Goal: Task Accomplishment & Management: Use online tool/utility

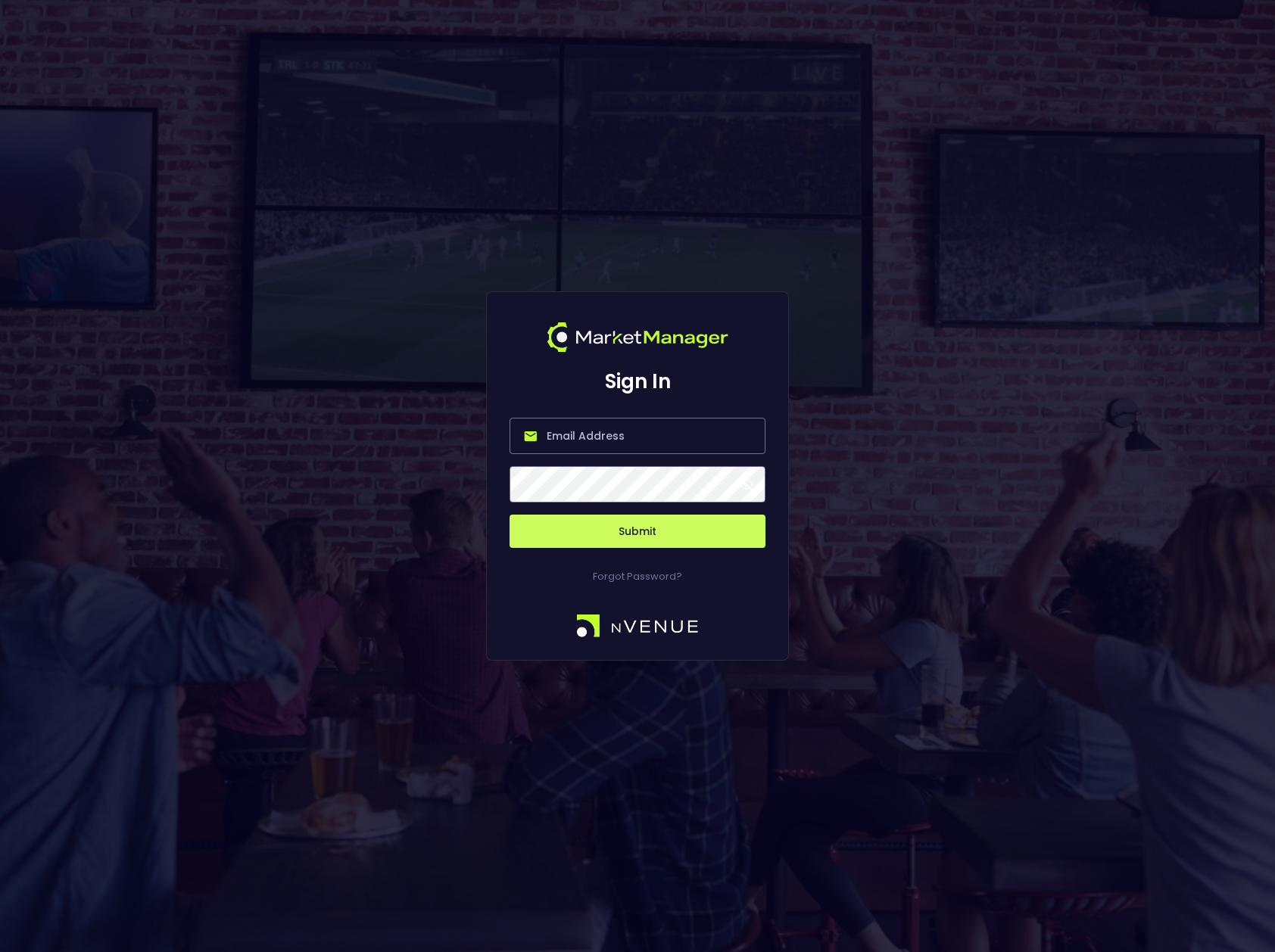
type input "[PERSON_NAME][EMAIL_ADDRESS][DOMAIN_NAME]"
click at [747, 485] on span at bounding box center [747, 485] width 14 height 14
click at [635, 533] on button "Submit" at bounding box center [638, 532] width 256 height 33
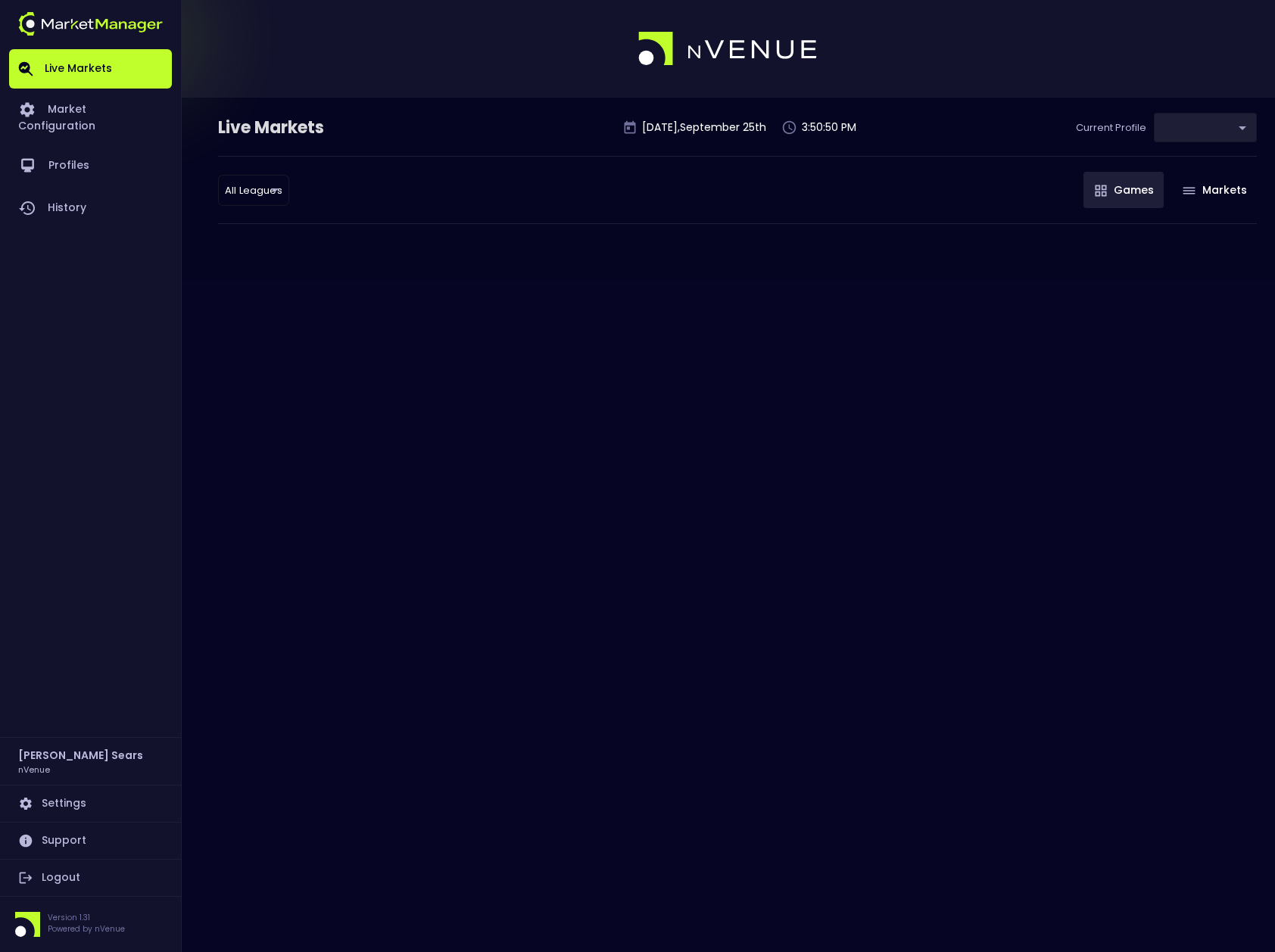
type input "d66ee90f-df8e-430e-a05c-aaf70ad95ad9"
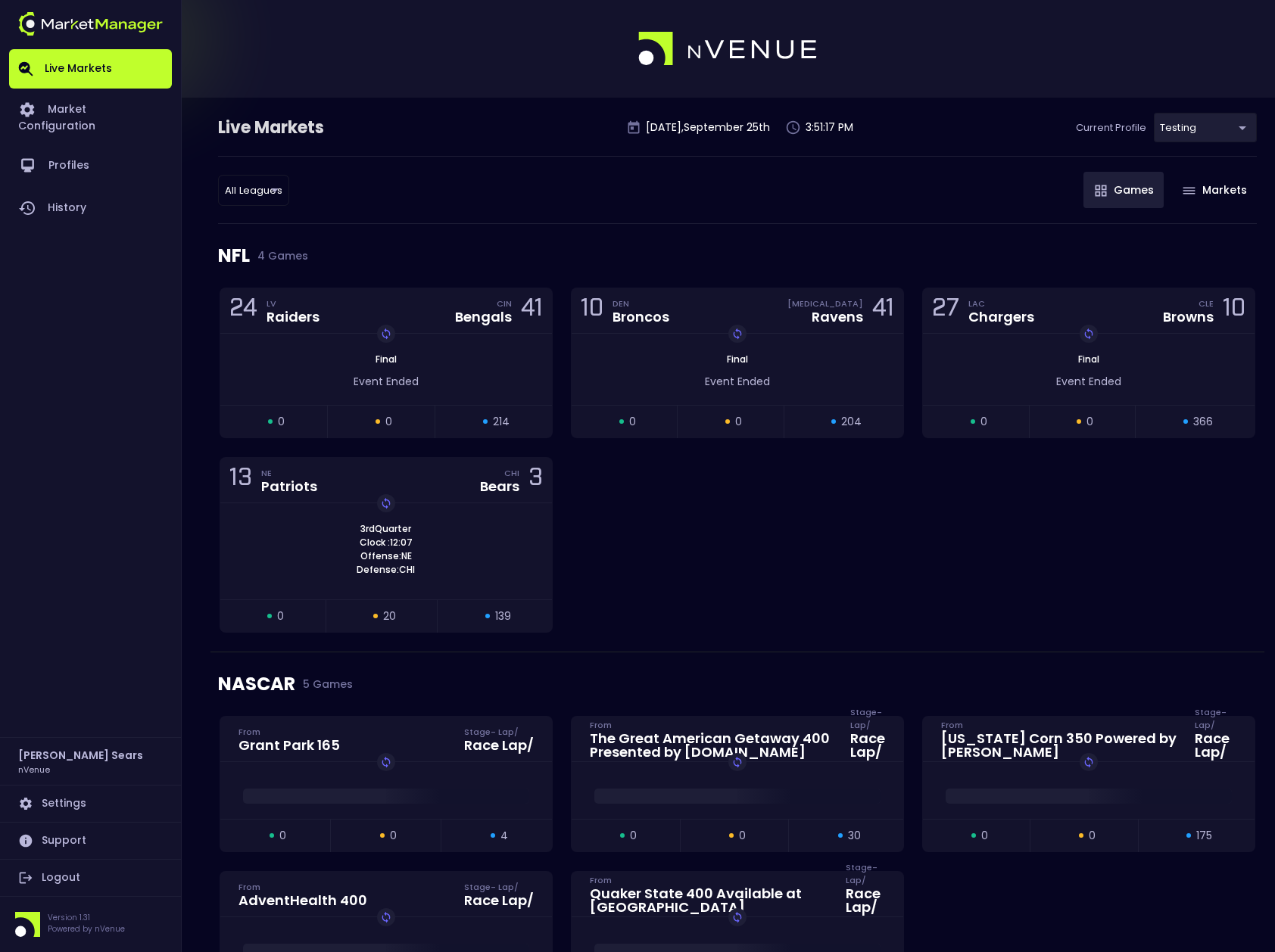
click at [59, 802] on link "Settings" at bounding box center [90, 803] width 163 height 36
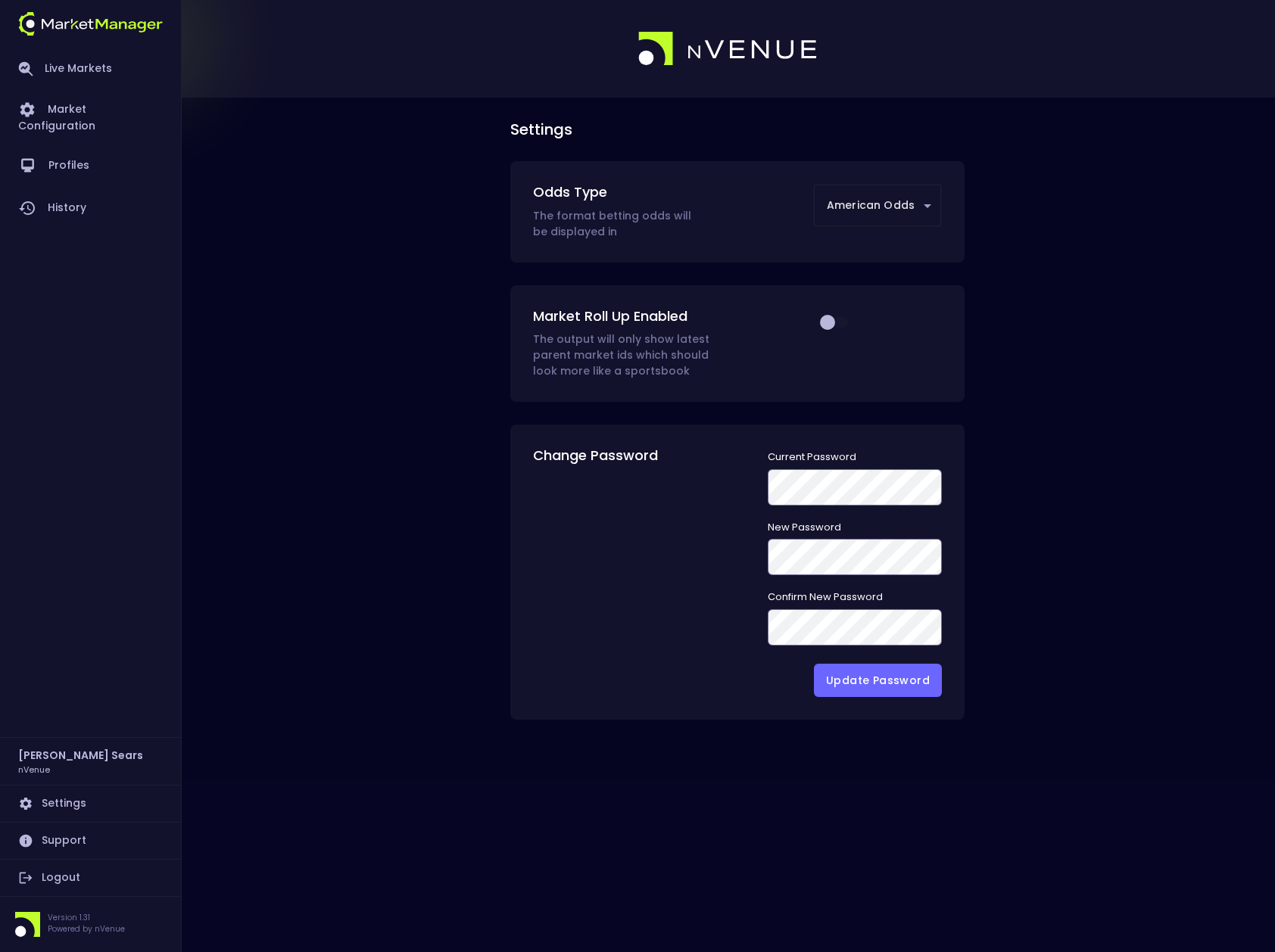
click at [929, 208] on body "Live Markets Market Configuration Profiles History [PERSON_NAME] nVenue Setting…" at bounding box center [638, 476] width 1275 height 952
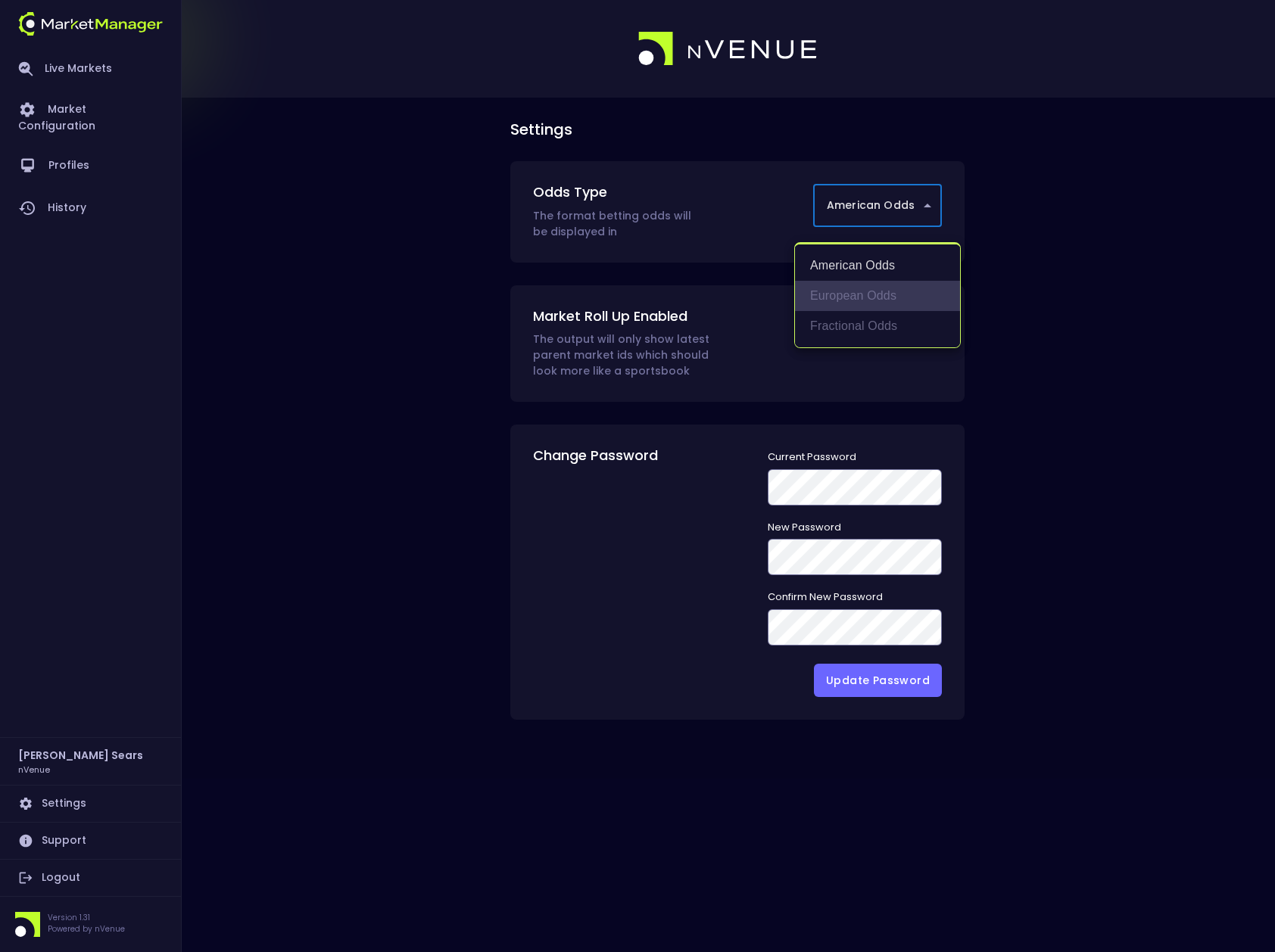
click at [892, 297] on li "European Odds" at bounding box center [877, 295] width 165 height 30
type input "European Odds"
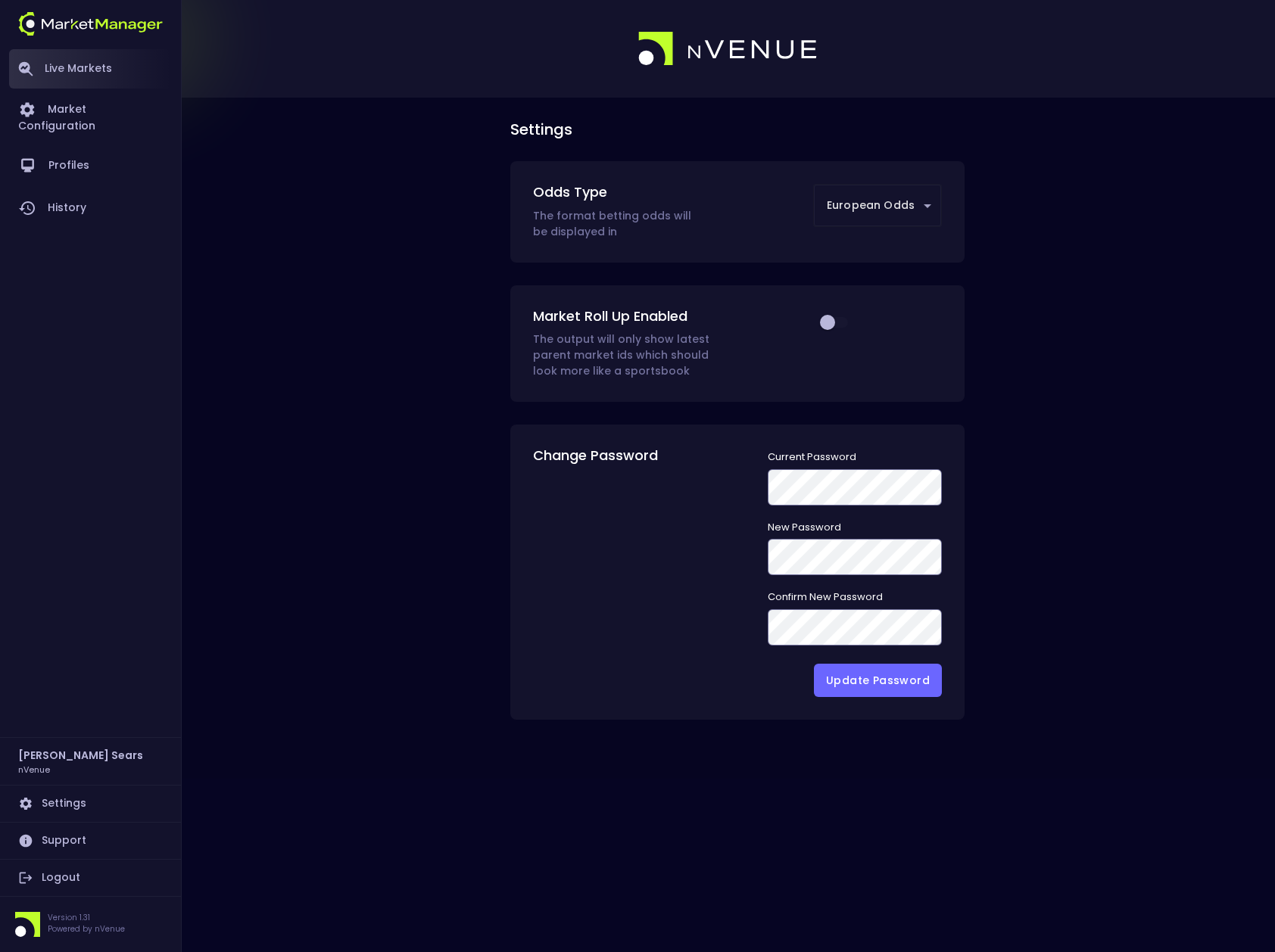
click at [54, 67] on link "Live Markets" at bounding box center [90, 68] width 163 height 39
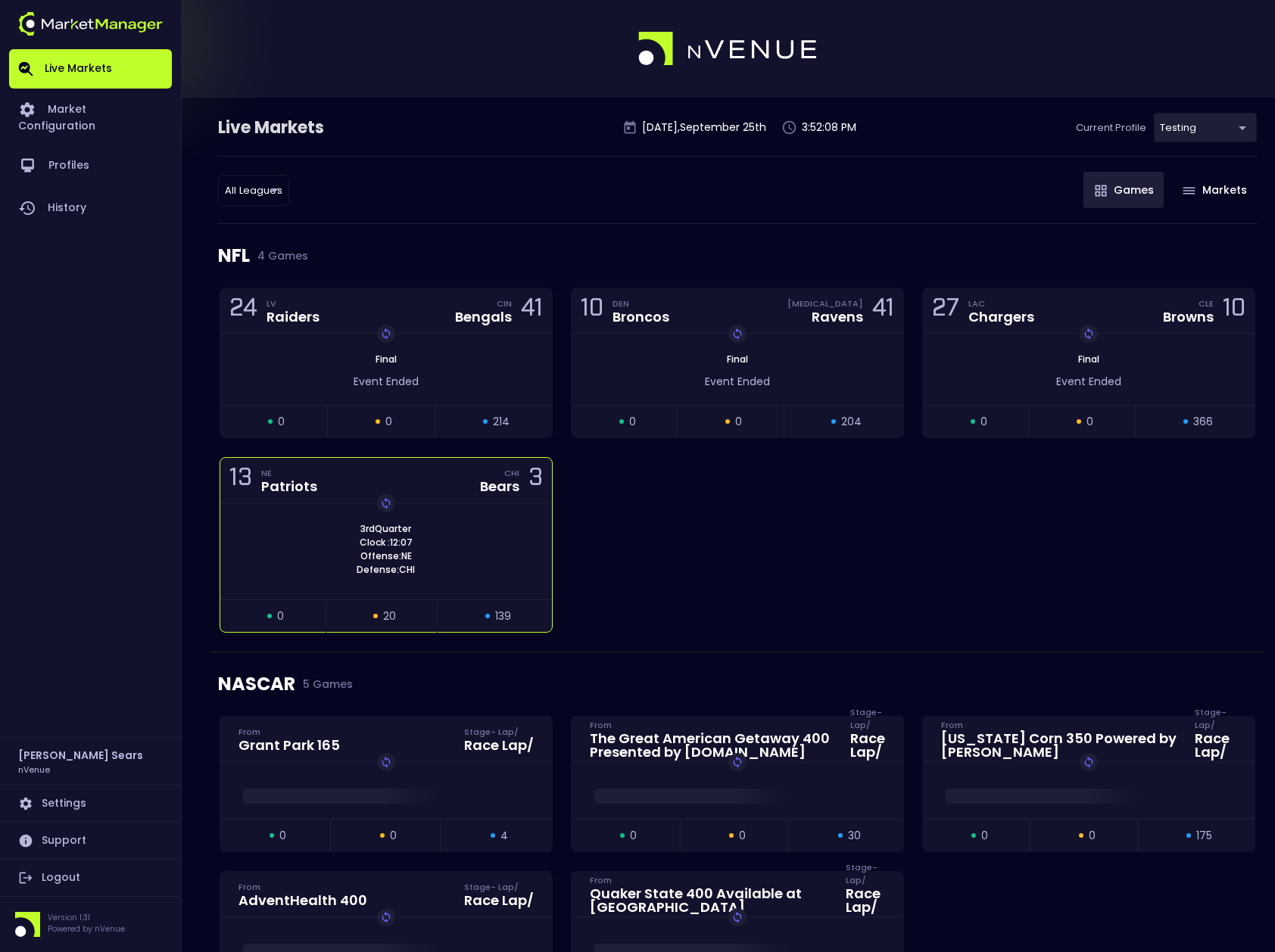
click at [462, 566] on div "3rd Quarter Clock : 12:07 Offense: NE Defense: CHI Replay Game" at bounding box center [385, 549] width 331 height 55
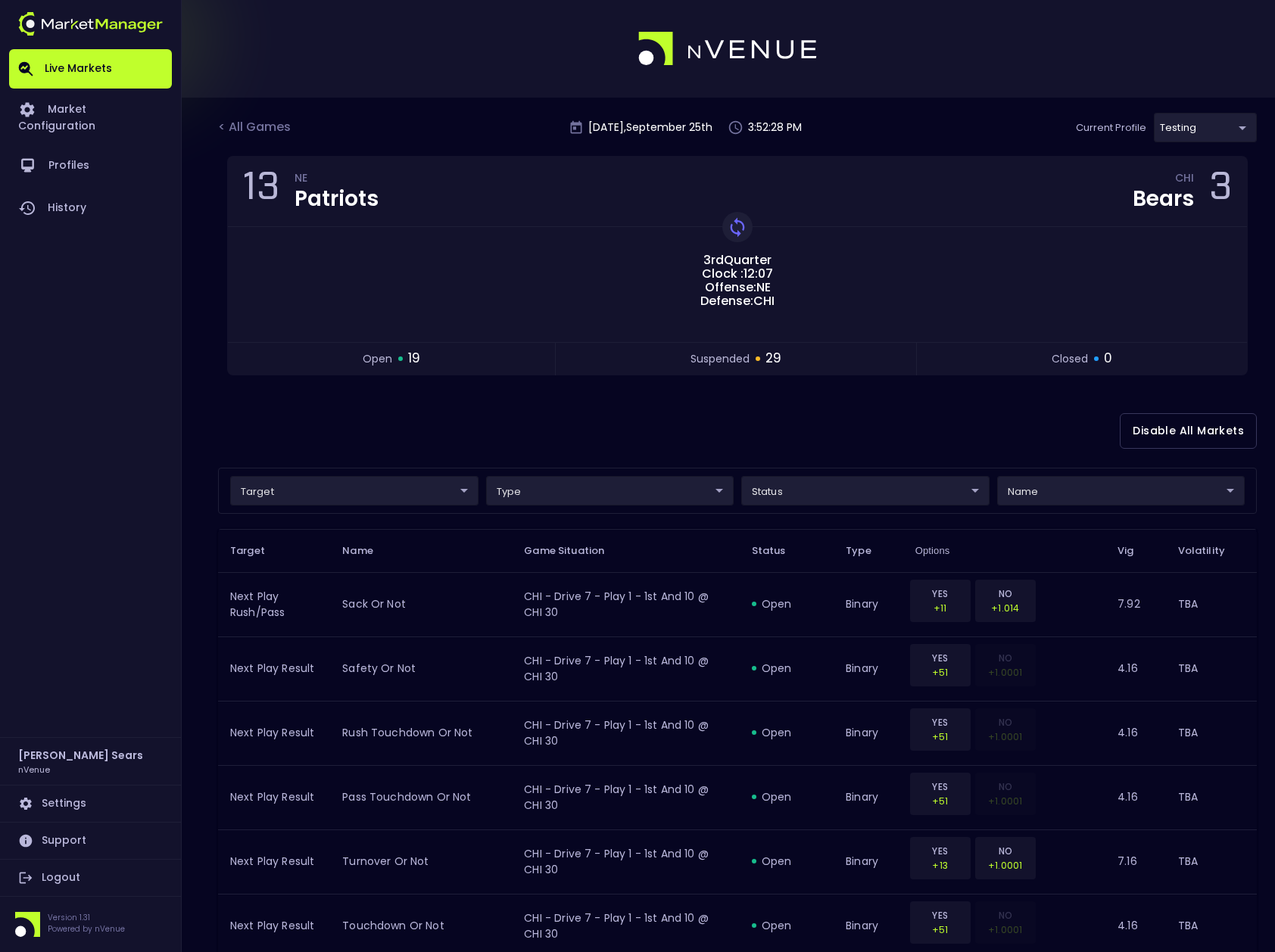
click at [72, 802] on link "Settings" at bounding box center [90, 803] width 163 height 36
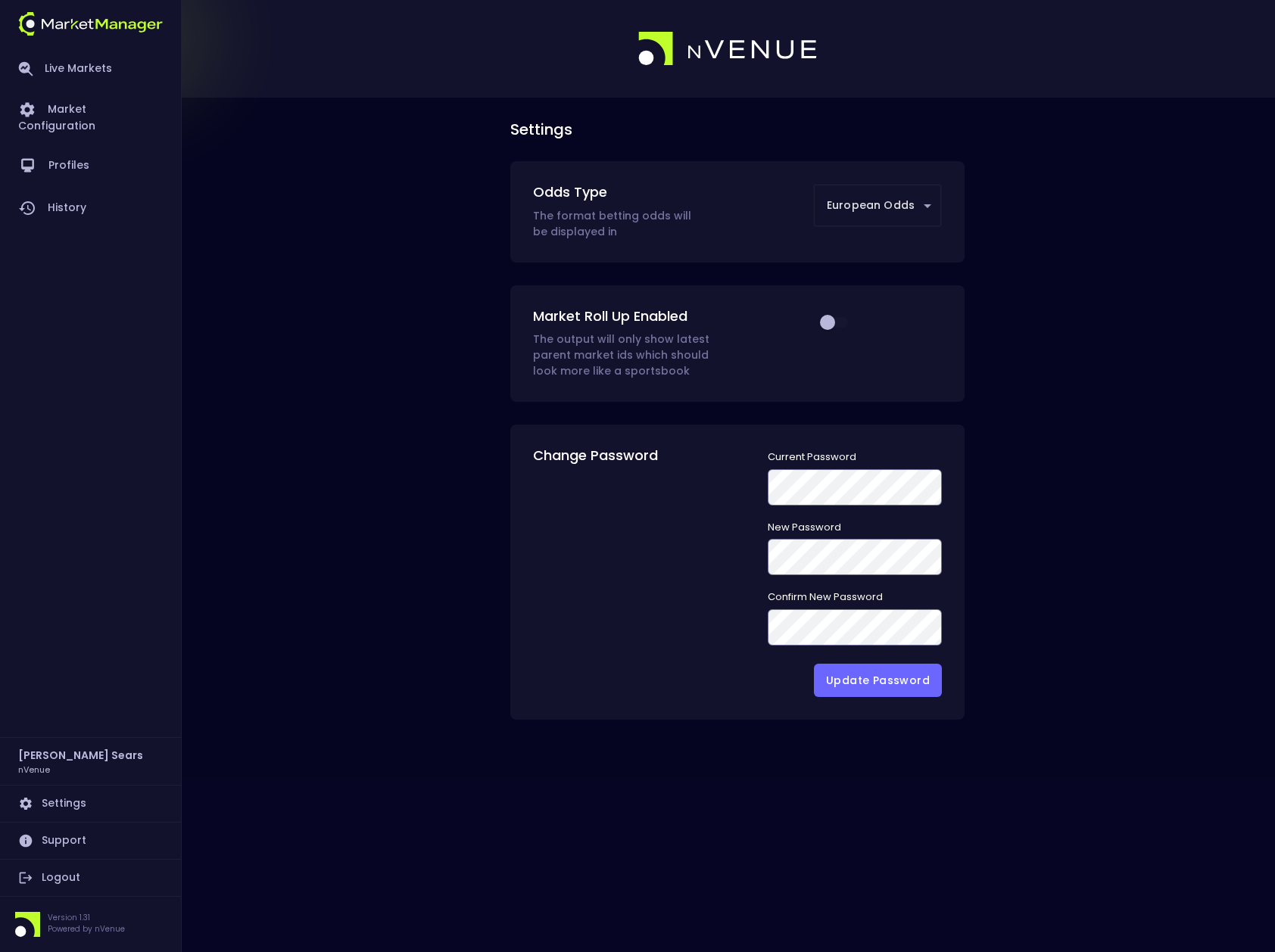
click at [929, 204] on body "Live Markets Market Configuration Profiles History Bruce Sears nVenue Settings …" at bounding box center [638, 476] width 1275 height 952
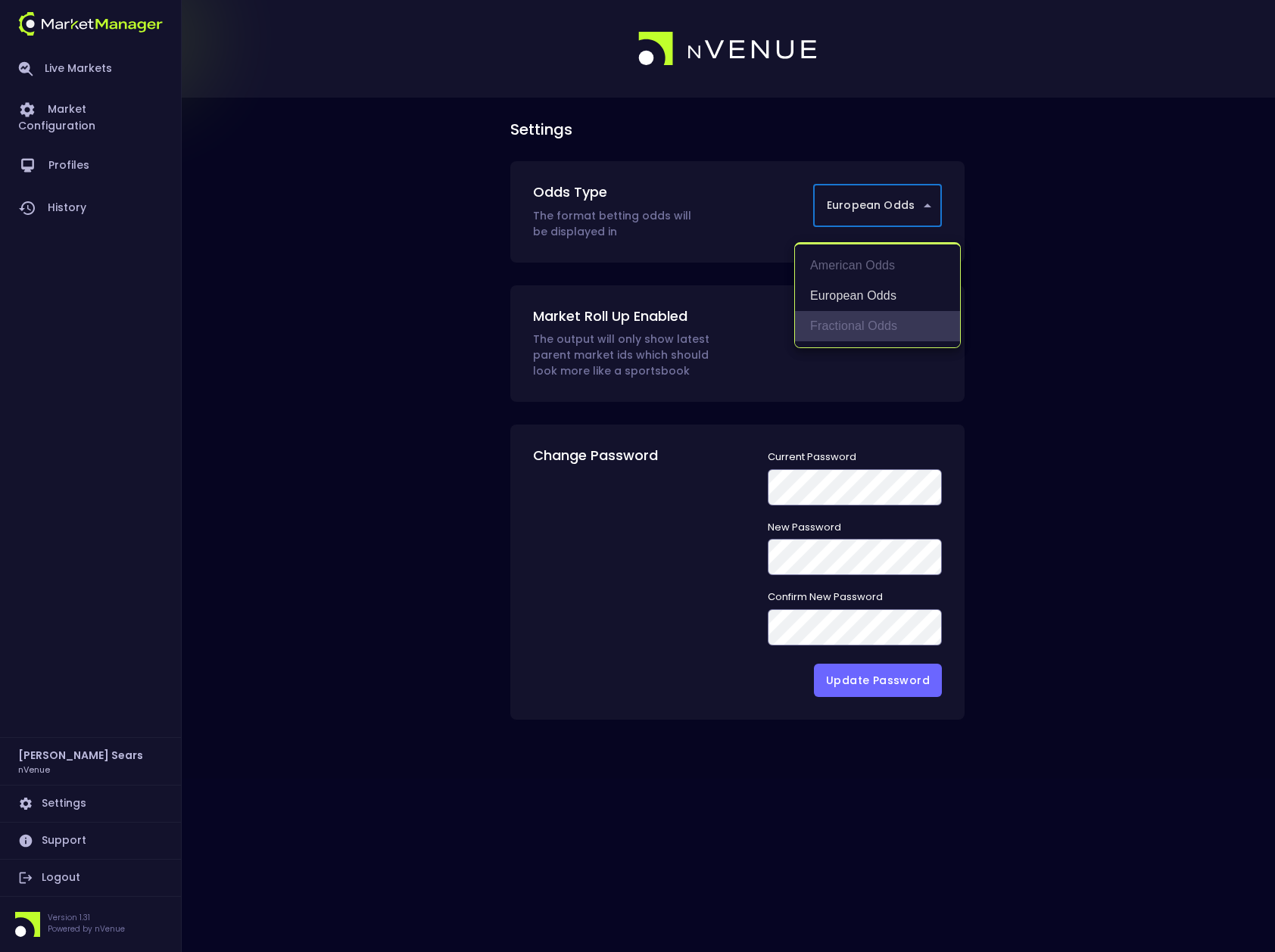
click at [877, 321] on li "Fractional Odds" at bounding box center [877, 325] width 165 height 30
type input "Fractional Odds"
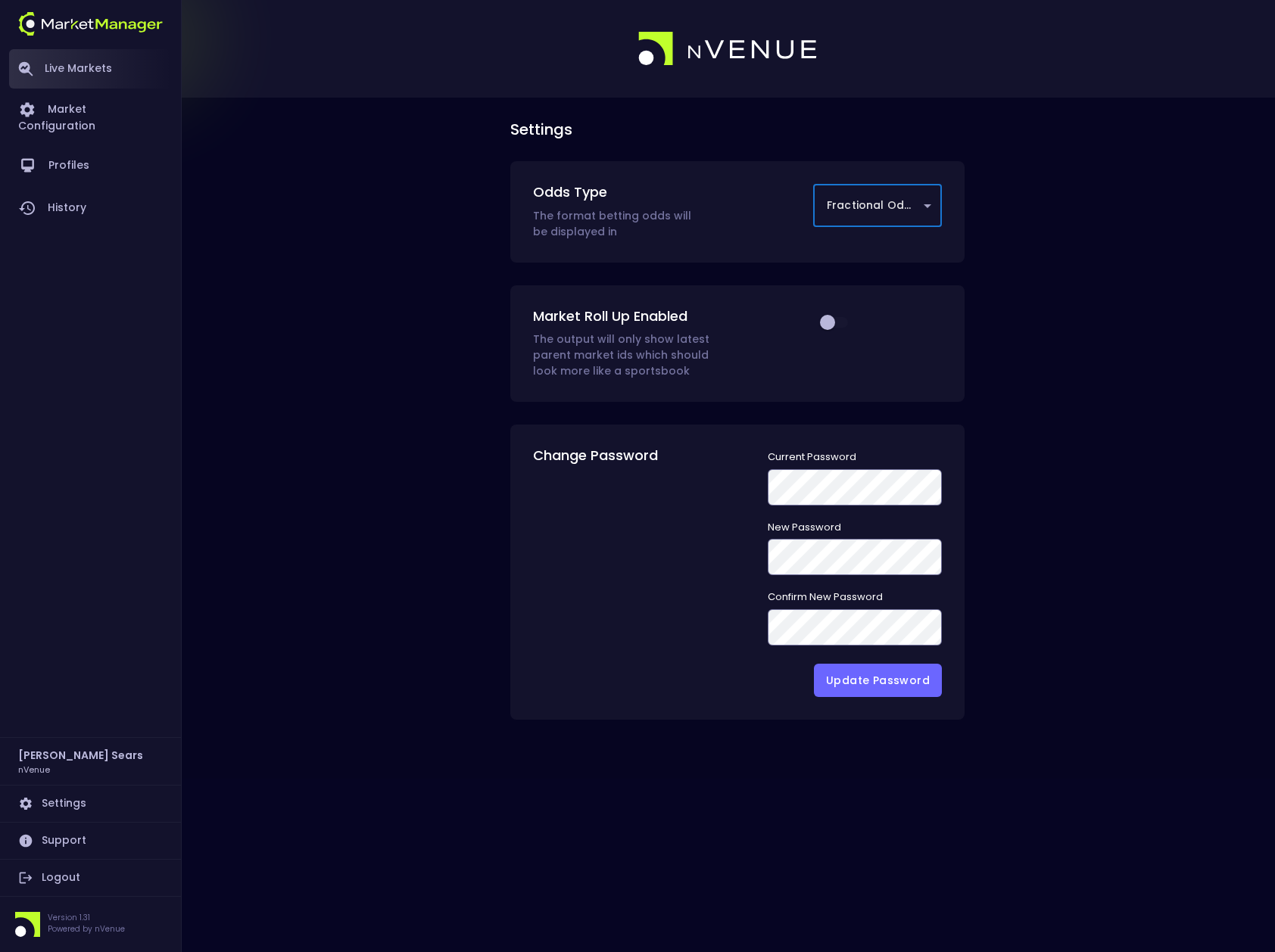
click at [66, 65] on link "Live Markets" at bounding box center [90, 68] width 163 height 39
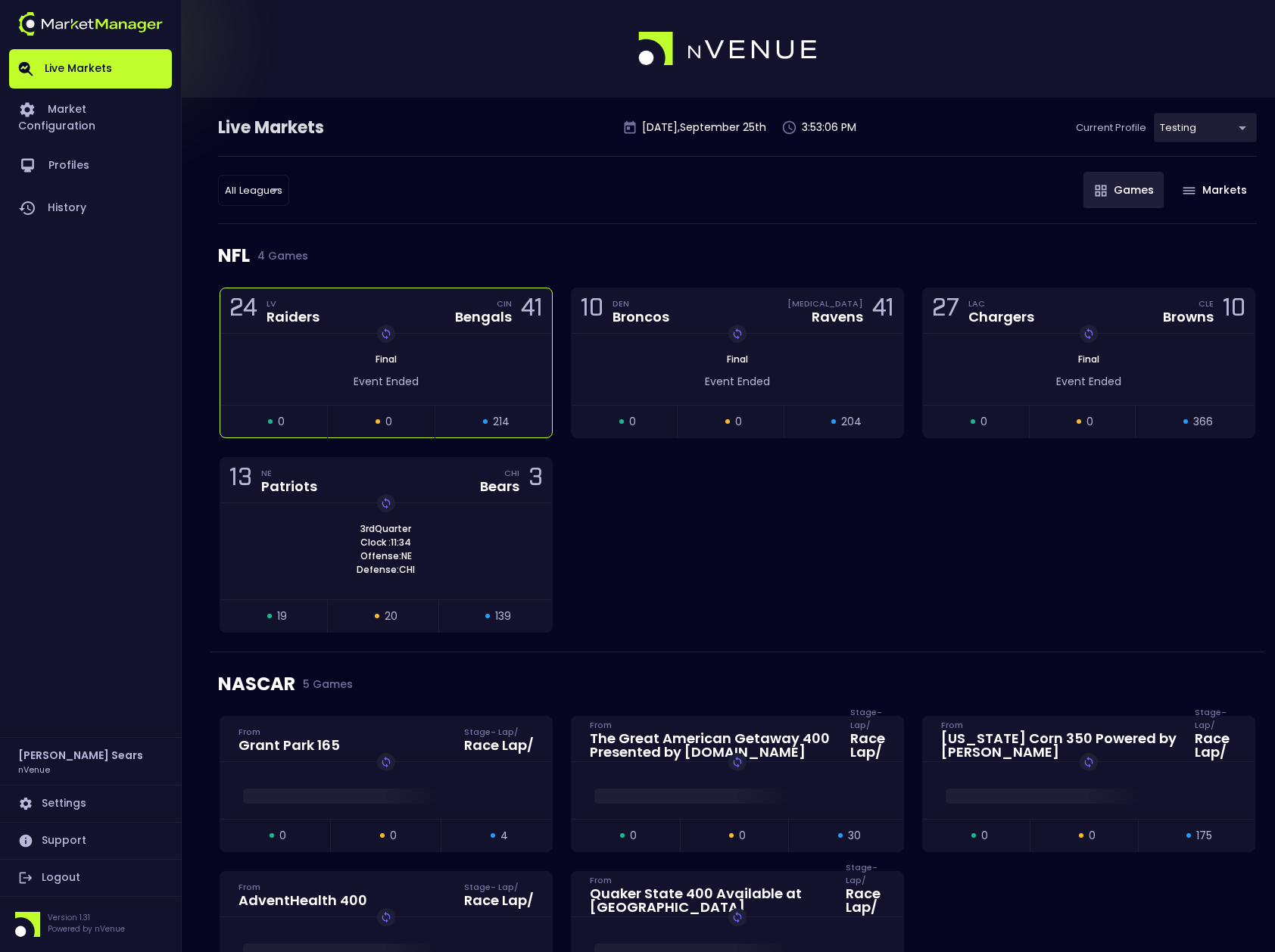
click at [472, 351] on div "Replay Game Final Event Ended" at bounding box center [385, 369] width 331 height 71
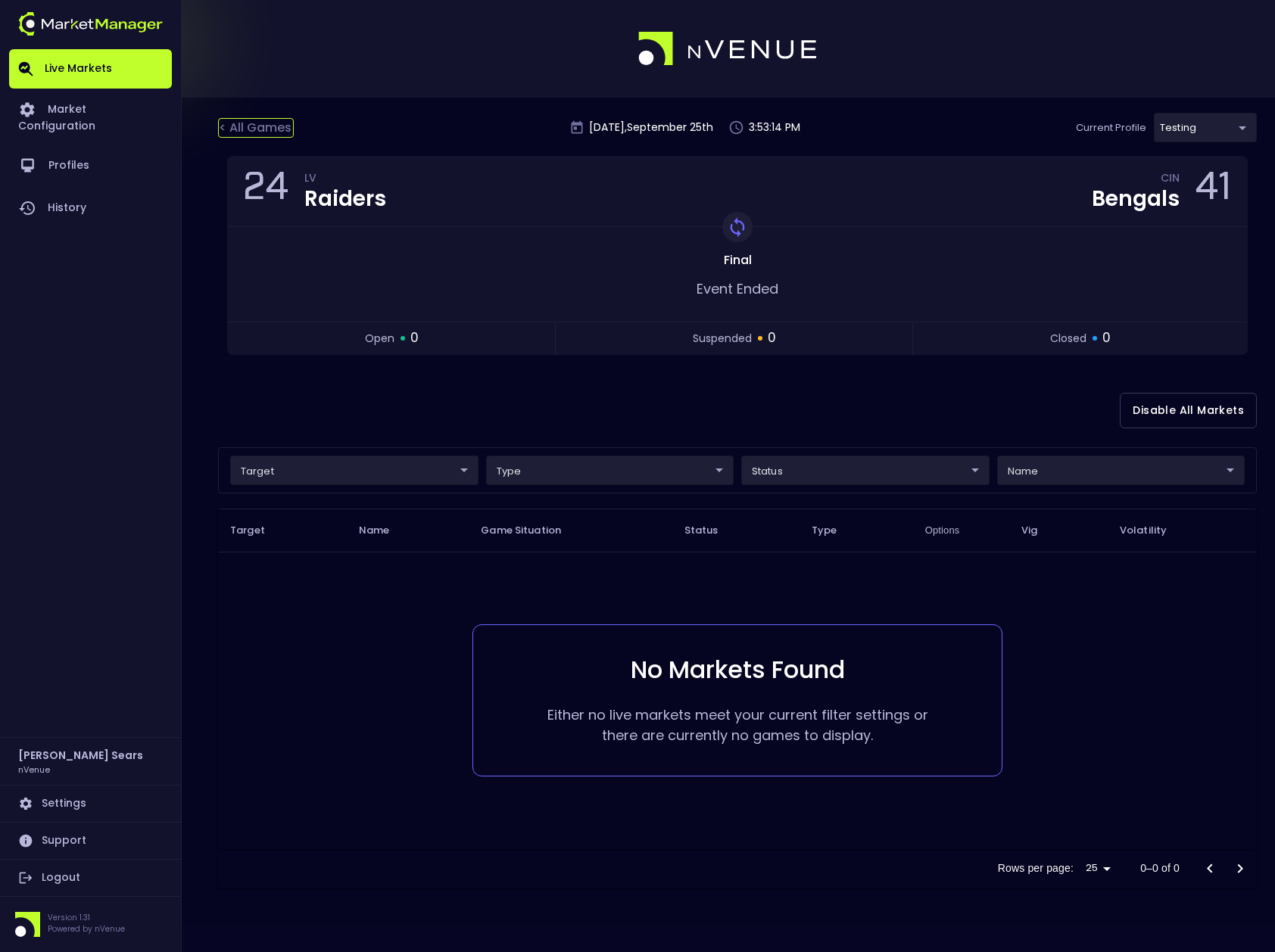
click at [257, 128] on div "< All Games" at bounding box center [255, 128] width 75 height 20
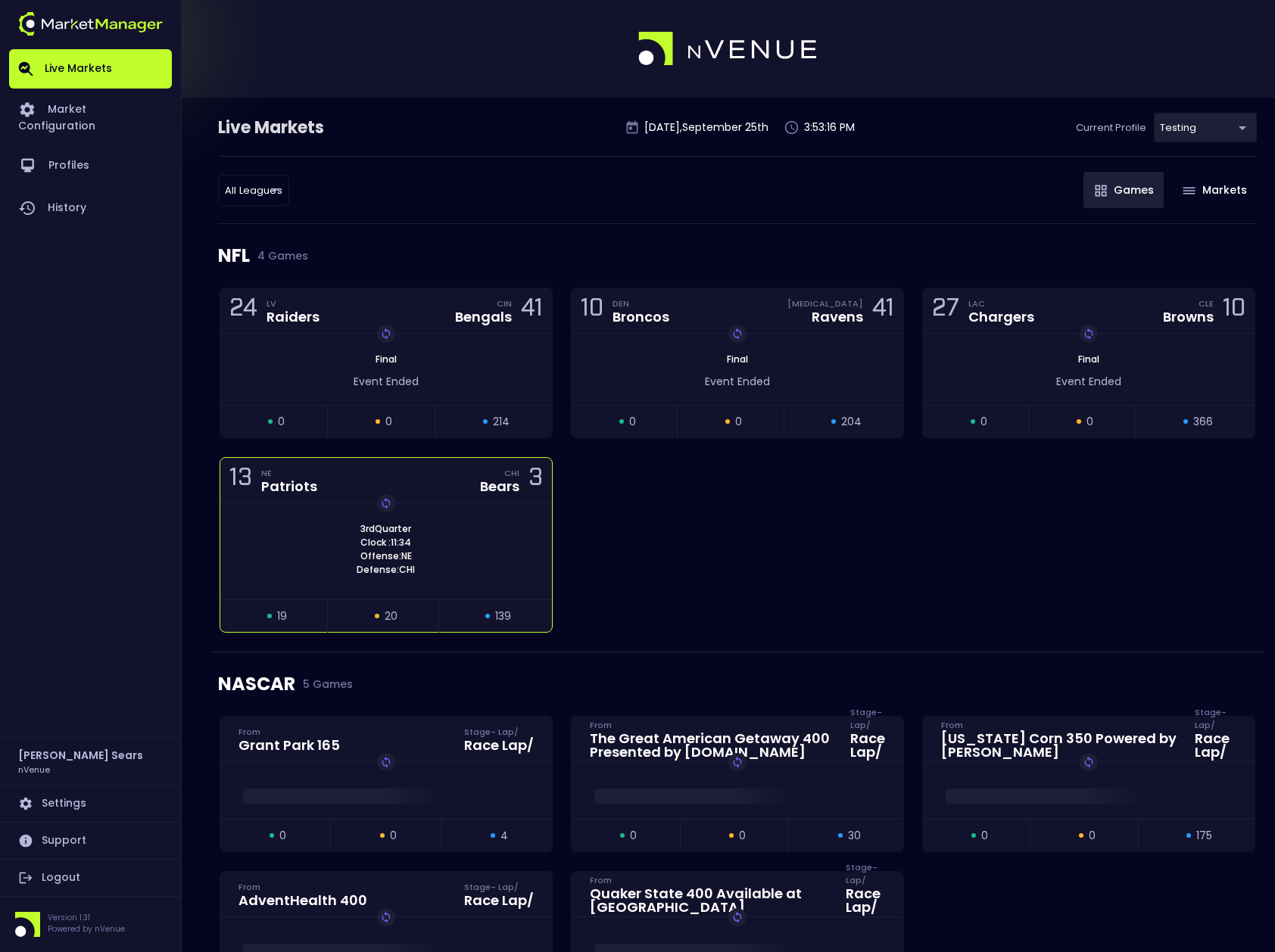
click at [508, 521] on div "3rd Quarter Clock : 11:34 Offense: NE Defense: CHI Replay Game" at bounding box center [385, 551] width 331 height 96
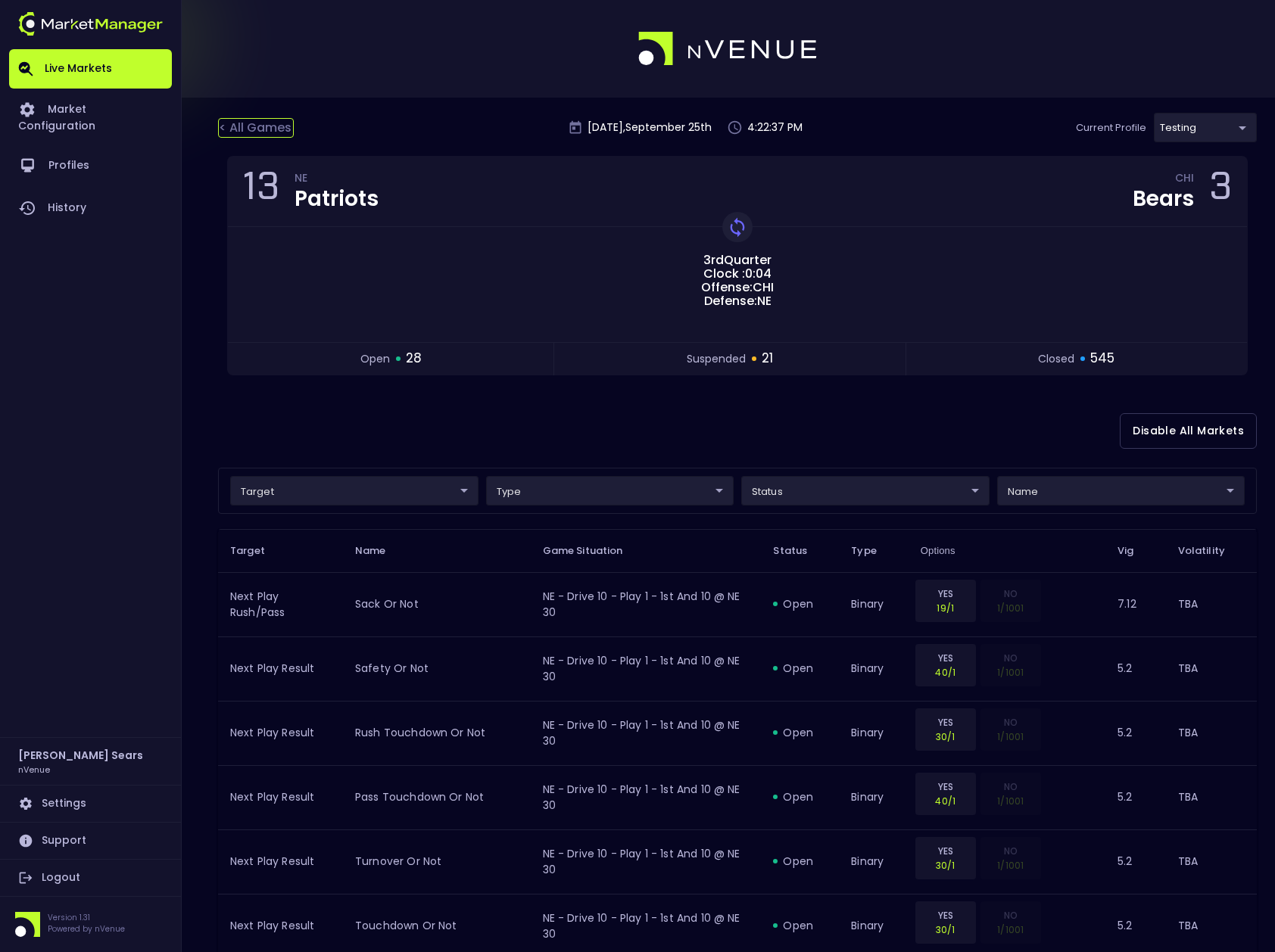
click at [267, 124] on div "< All Games" at bounding box center [255, 128] width 75 height 20
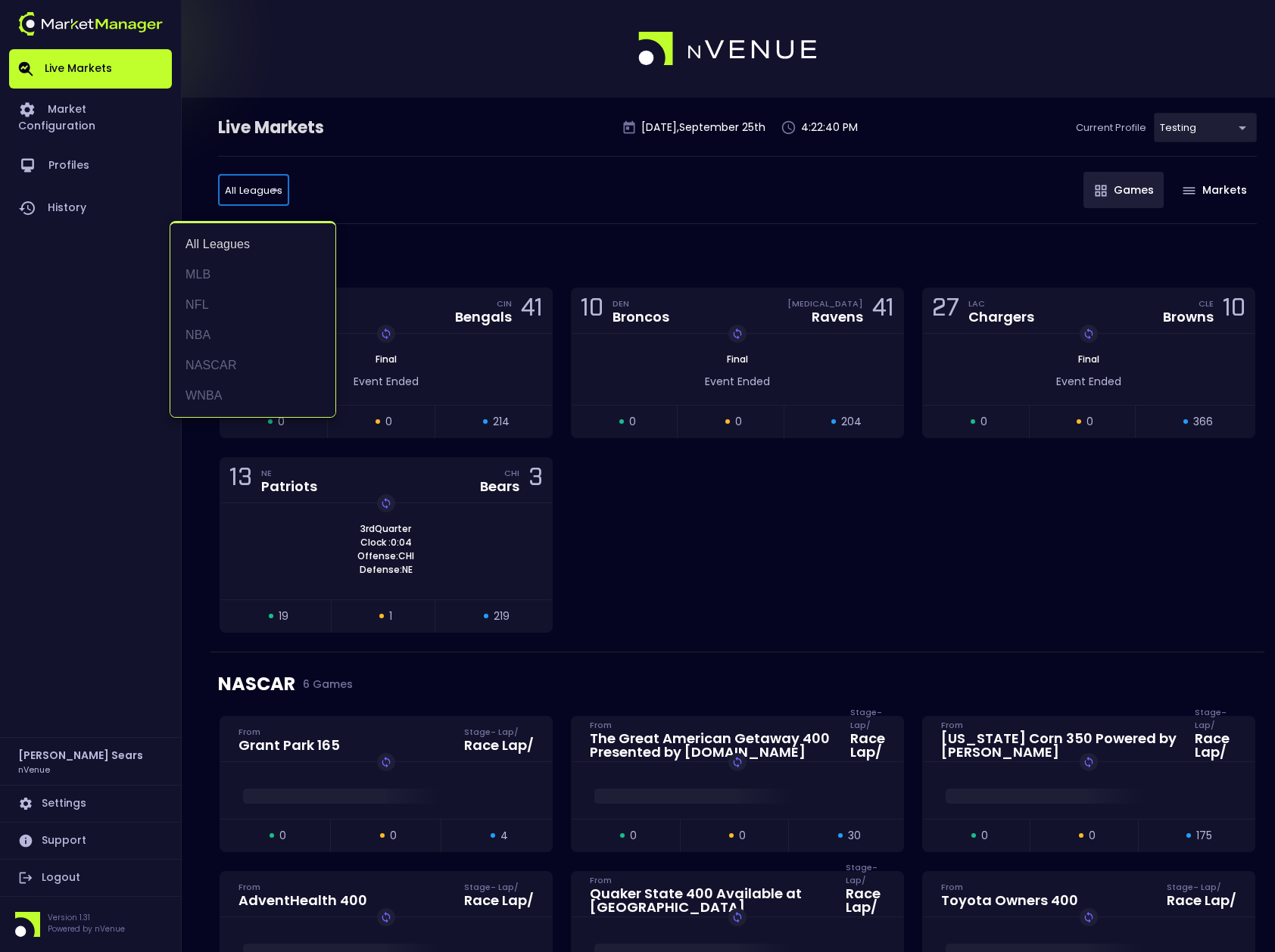
click at [205, 273] on li "MLB" at bounding box center [252, 275] width 165 height 30
type input "MLB"
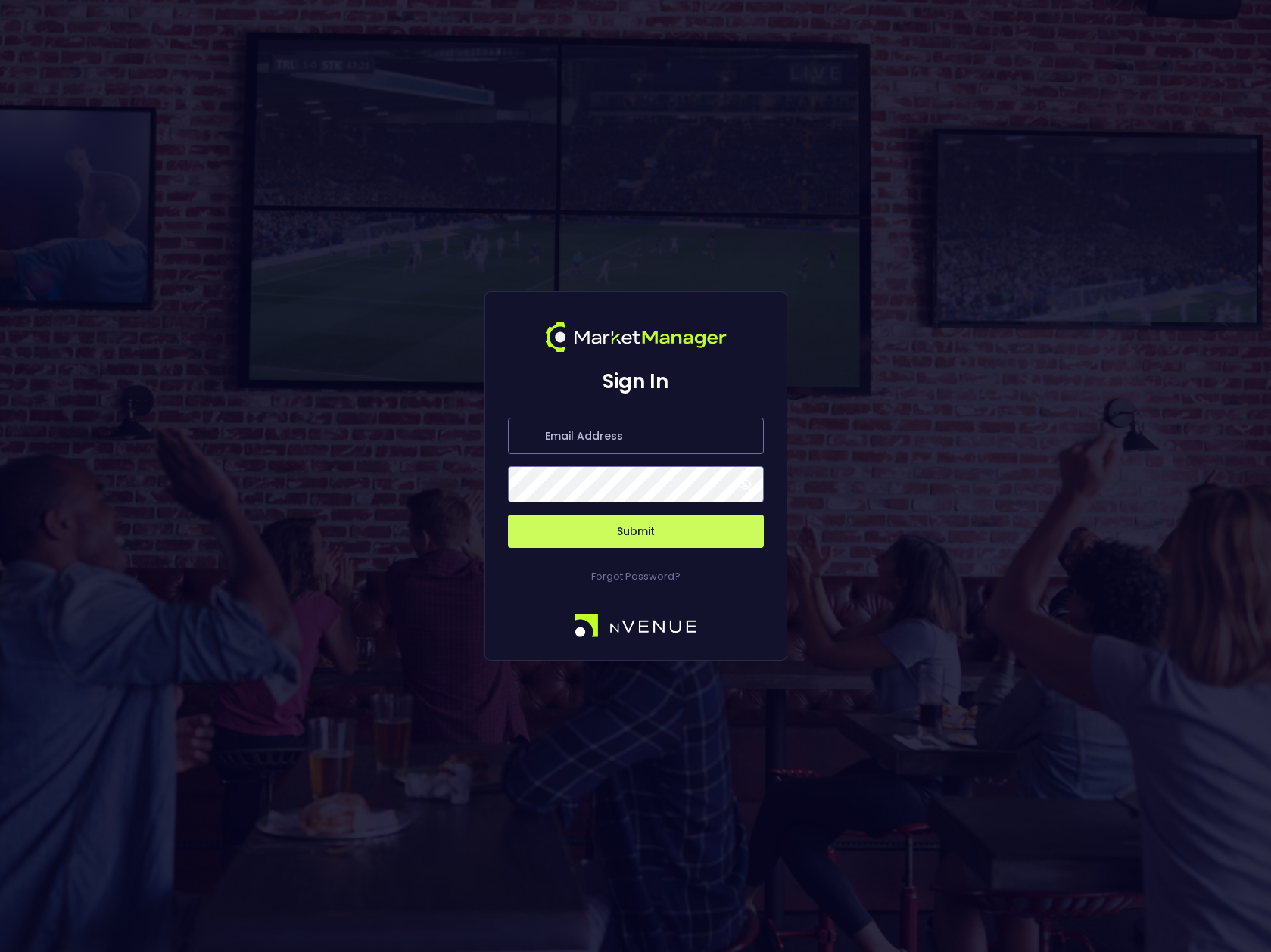
type input "[PERSON_NAME][EMAIL_ADDRESS][DOMAIN_NAME]"
click at [744, 434] on input "[PERSON_NAME][EMAIL_ADDRESS][DOMAIN_NAME]" at bounding box center [636, 436] width 256 height 36
click at [751, 491] on span at bounding box center [745, 485] width 14 height 14
click at [749, 489] on span at bounding box center [745, 485] width 14 height 14
click at [747, 488] on span at bounding box center [745, 485] width 14 height 14
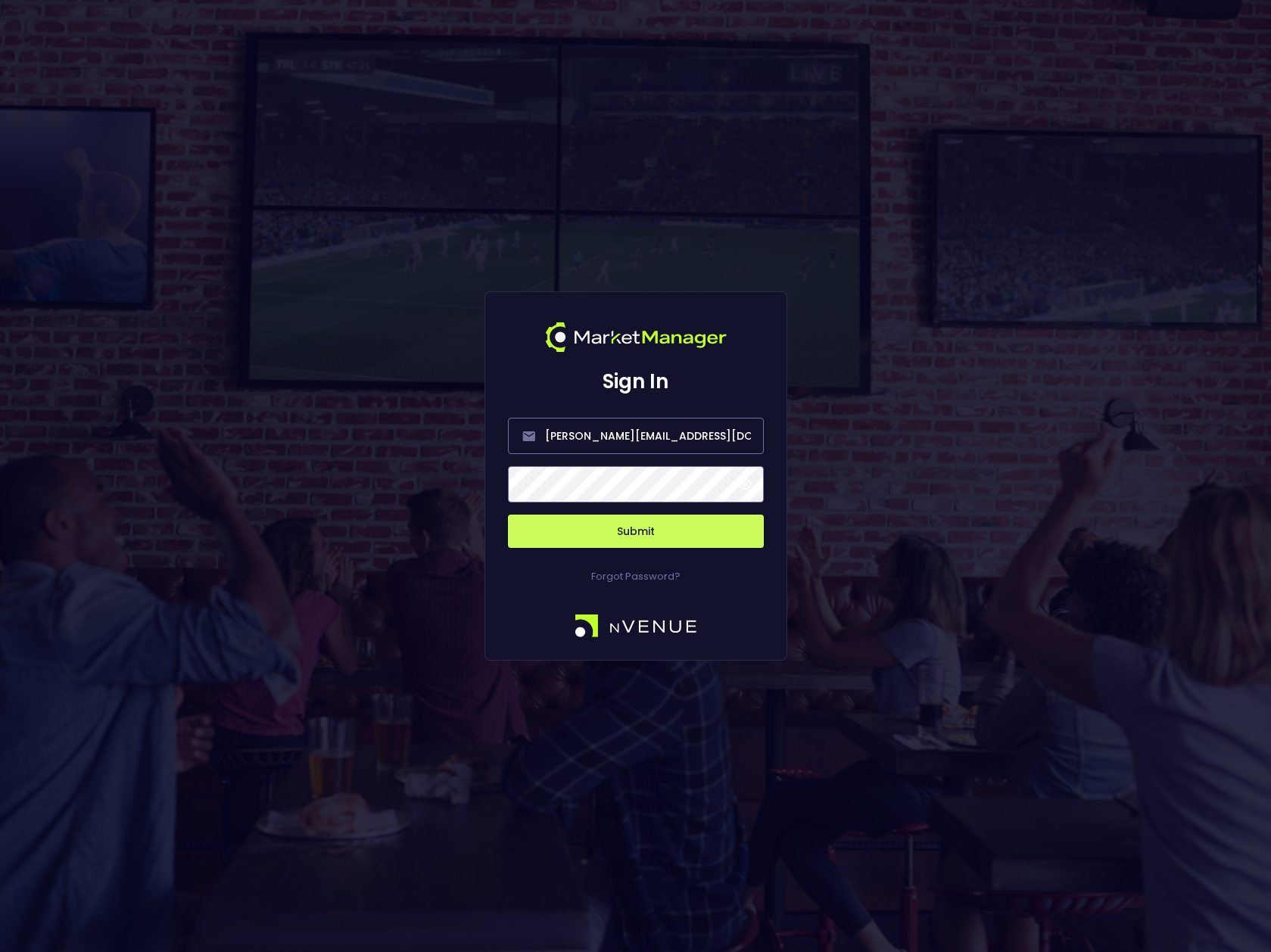
click at [640, 534] on button "Submit" at bounding box center [636, 532] width 256 height 33
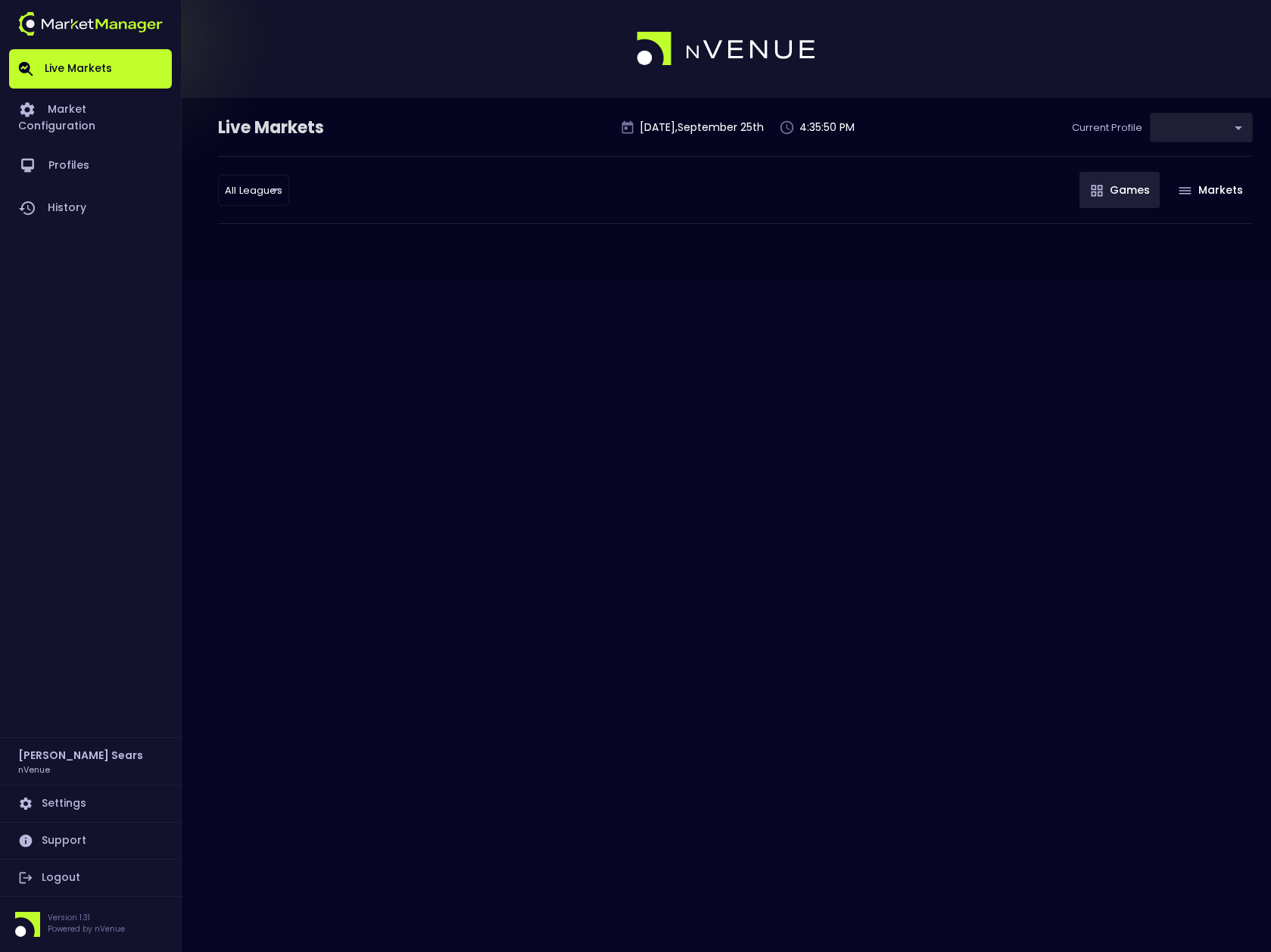
type input "d66ee90f-df8e-430e-a05c-aaf70ad95ad9"
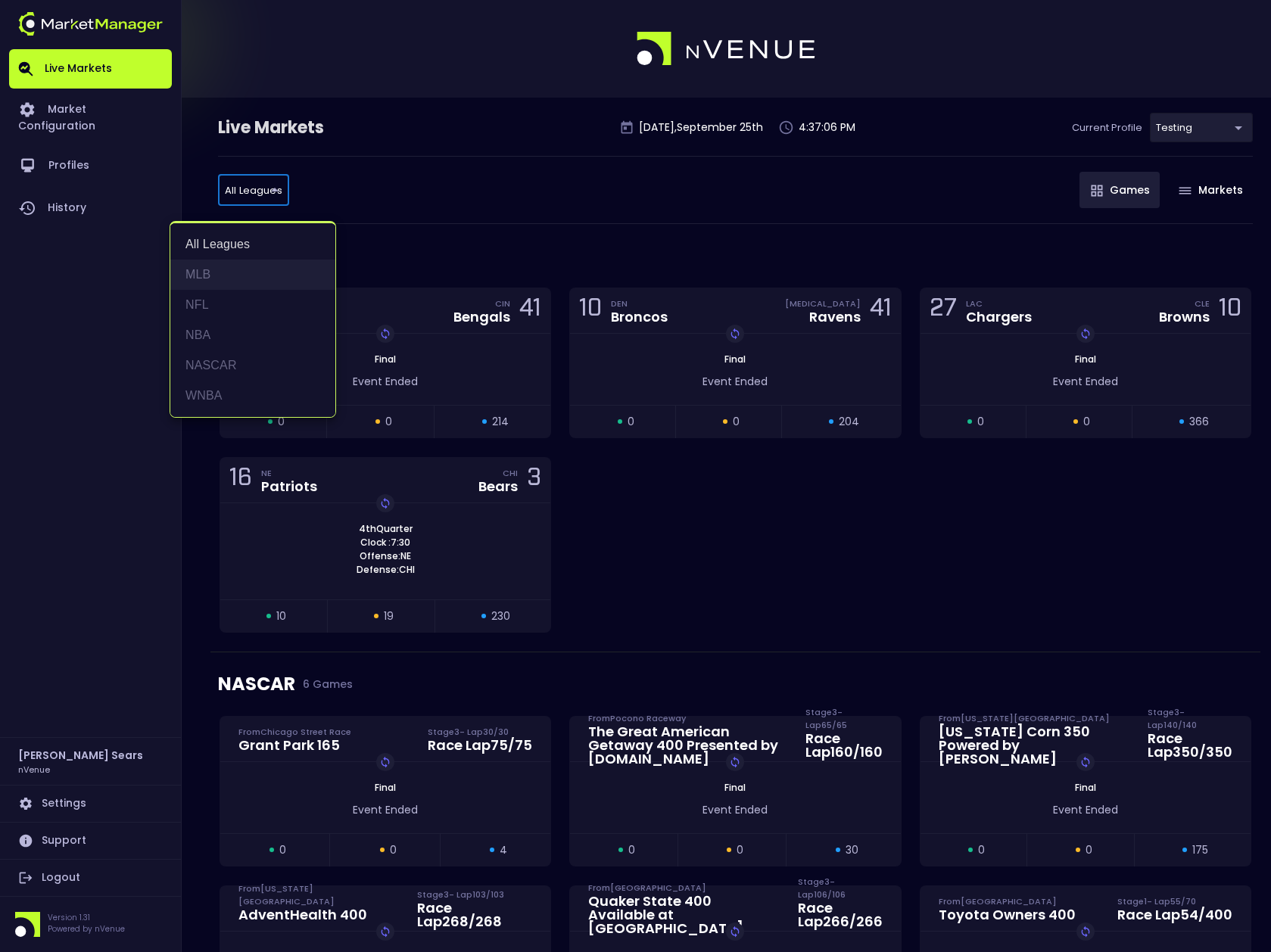
click at [199, 277] on li "MLB" at bounding box center [252, 275] width 165 height 30
type input "MLB"
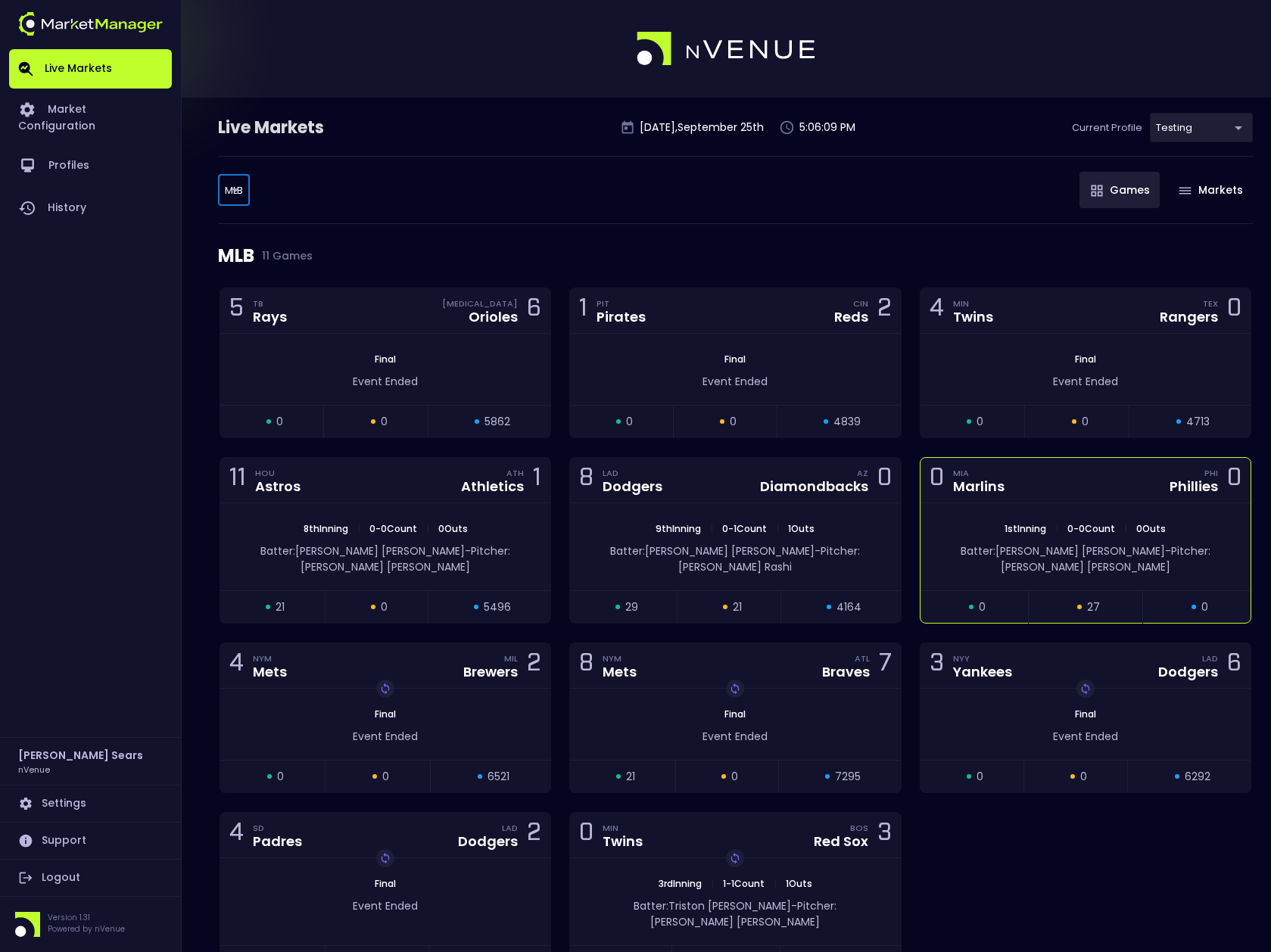
click at [1136, 526] on span "0 Outs" at bounding box center [1151, 528] width 38 height 13
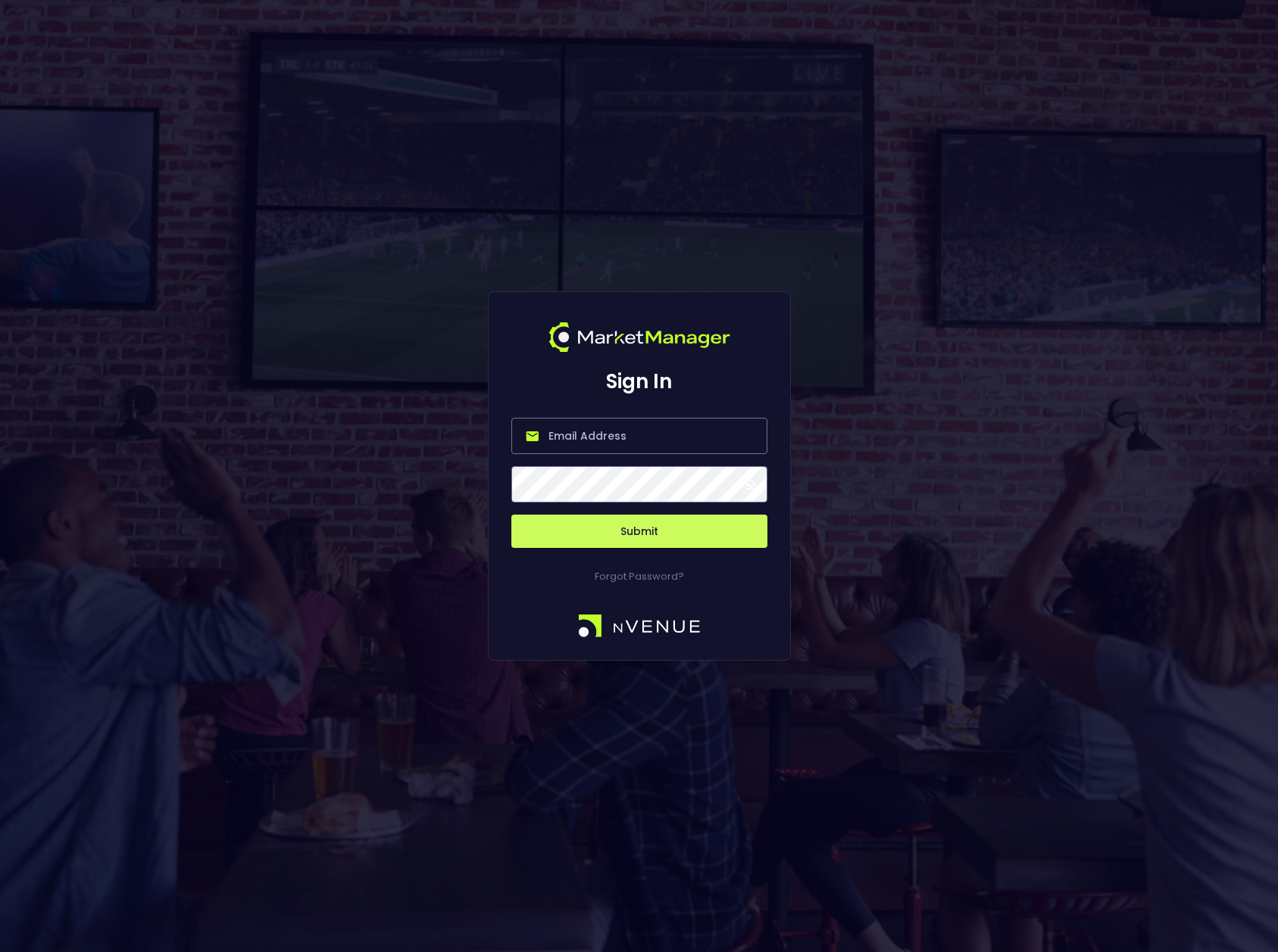
type input "bruce.sears@nvenue.com"
click at [751, 483] on span at bounding box center [748, 485] width 14 height 14
click at [680, 534] on button "Submit" at bounding box center [639, 532] width 256 height 33
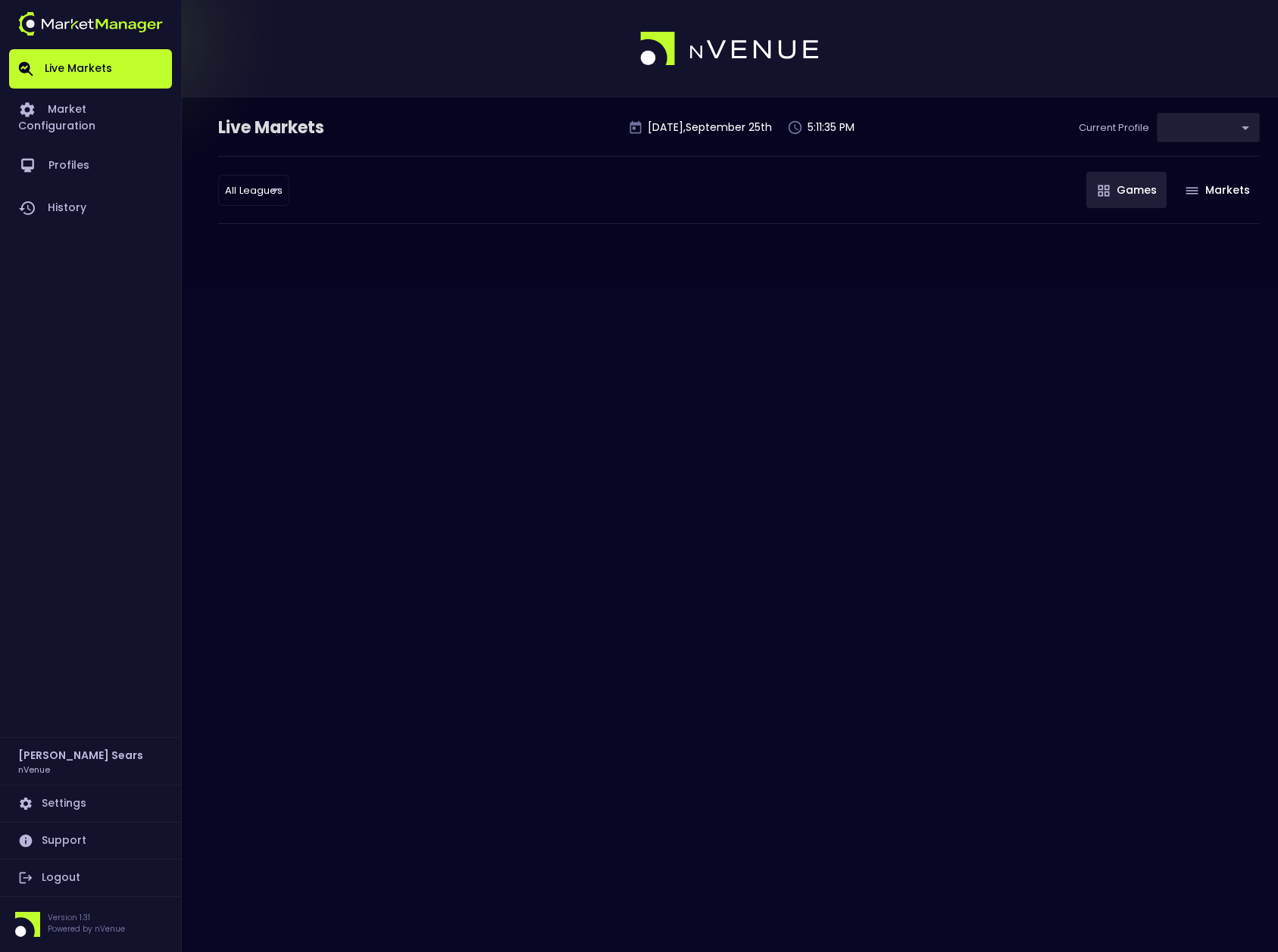
type input "d66ee90f-df8e-430e-a05c-aaf70ad95ad9"
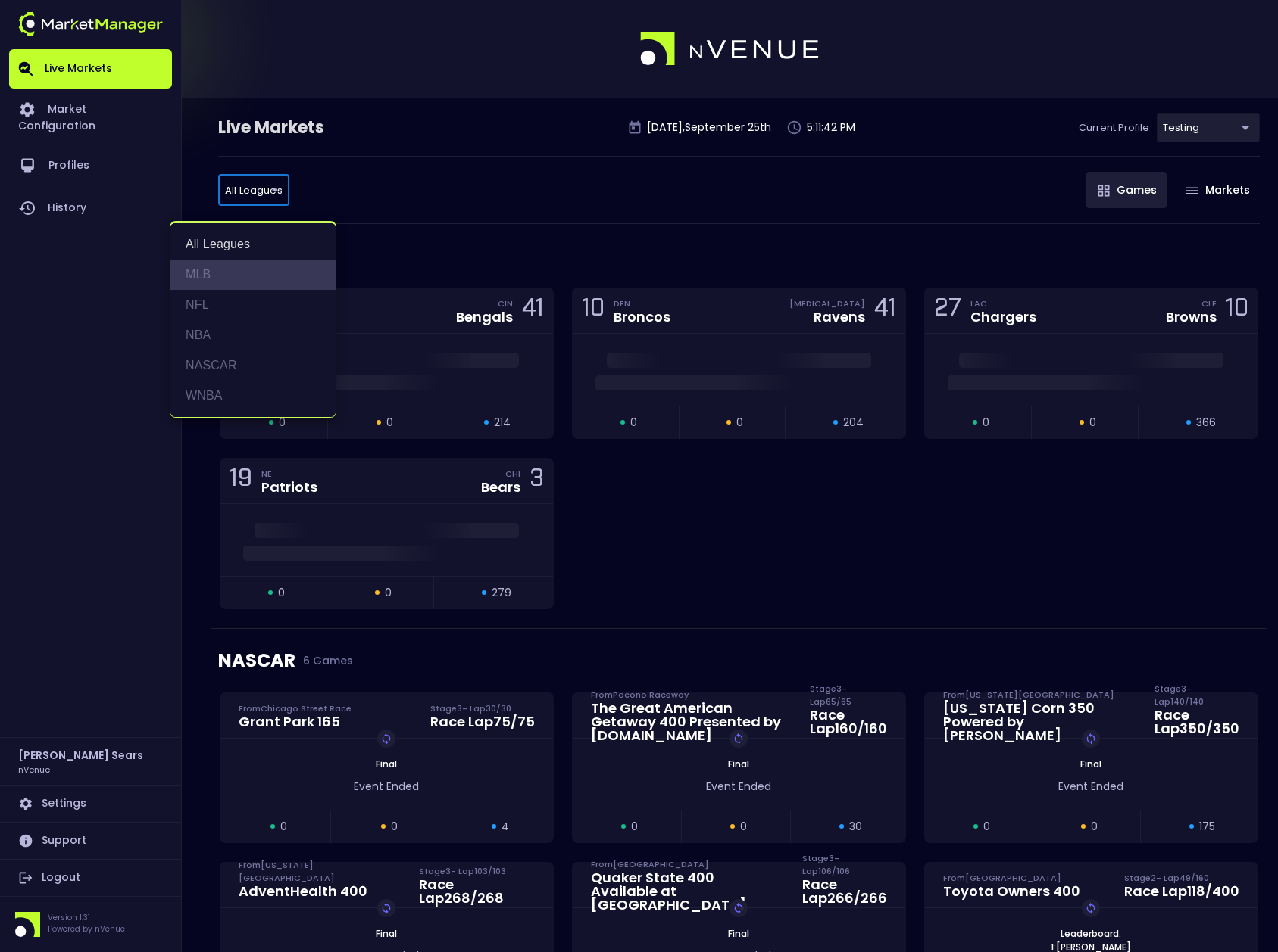
click at [203, 269] on li "MLB" at bounding box center [252, 275] width 165 height 30
type input "MLB"
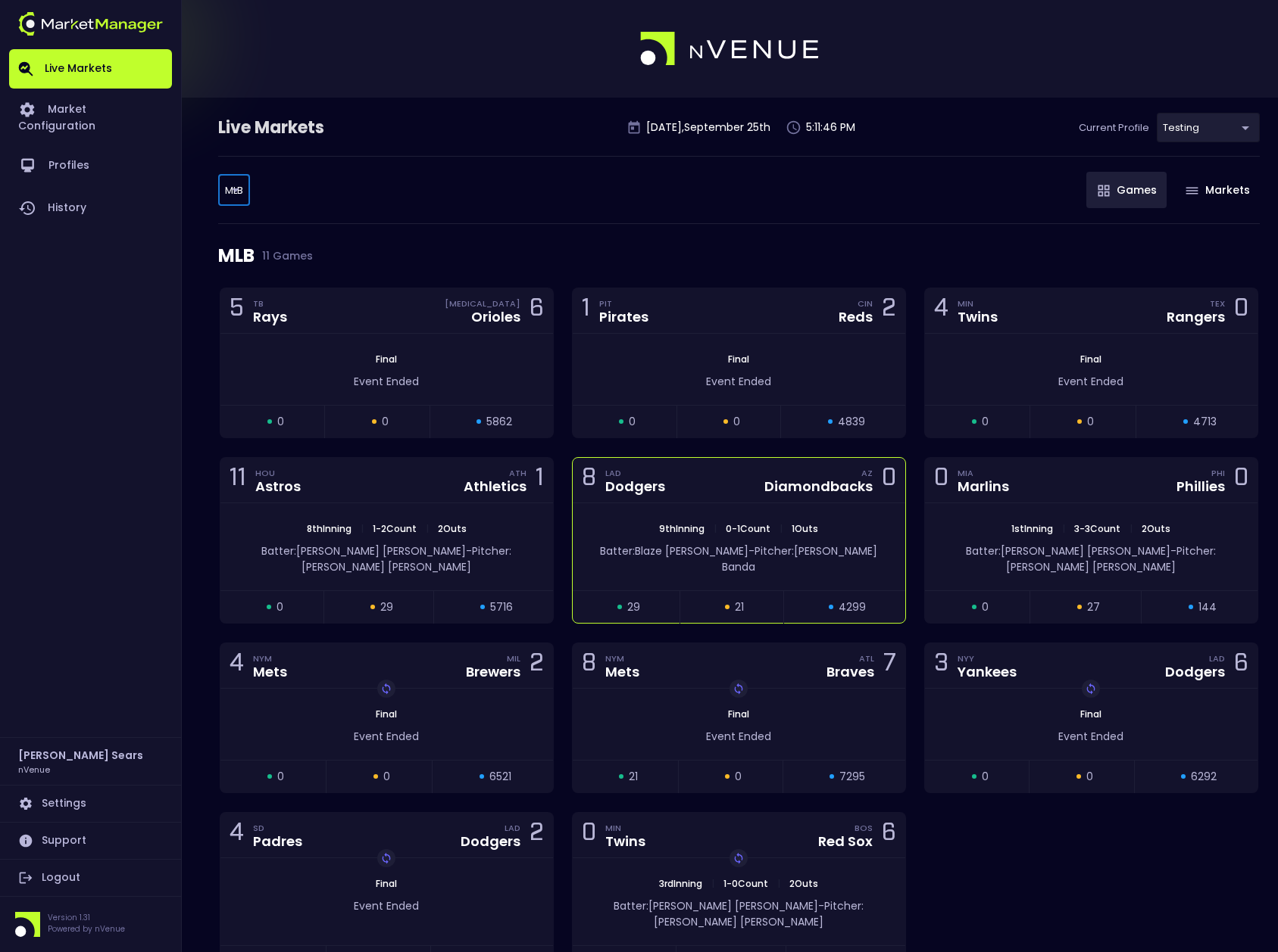
click at [714, 510] on div "9th Inning | 0 - 1 Count | 1 Outs Batter: Blaze Alexander - Pitcher: Anthony Ba…" at bounding box center [739, 546] width 332 height 87
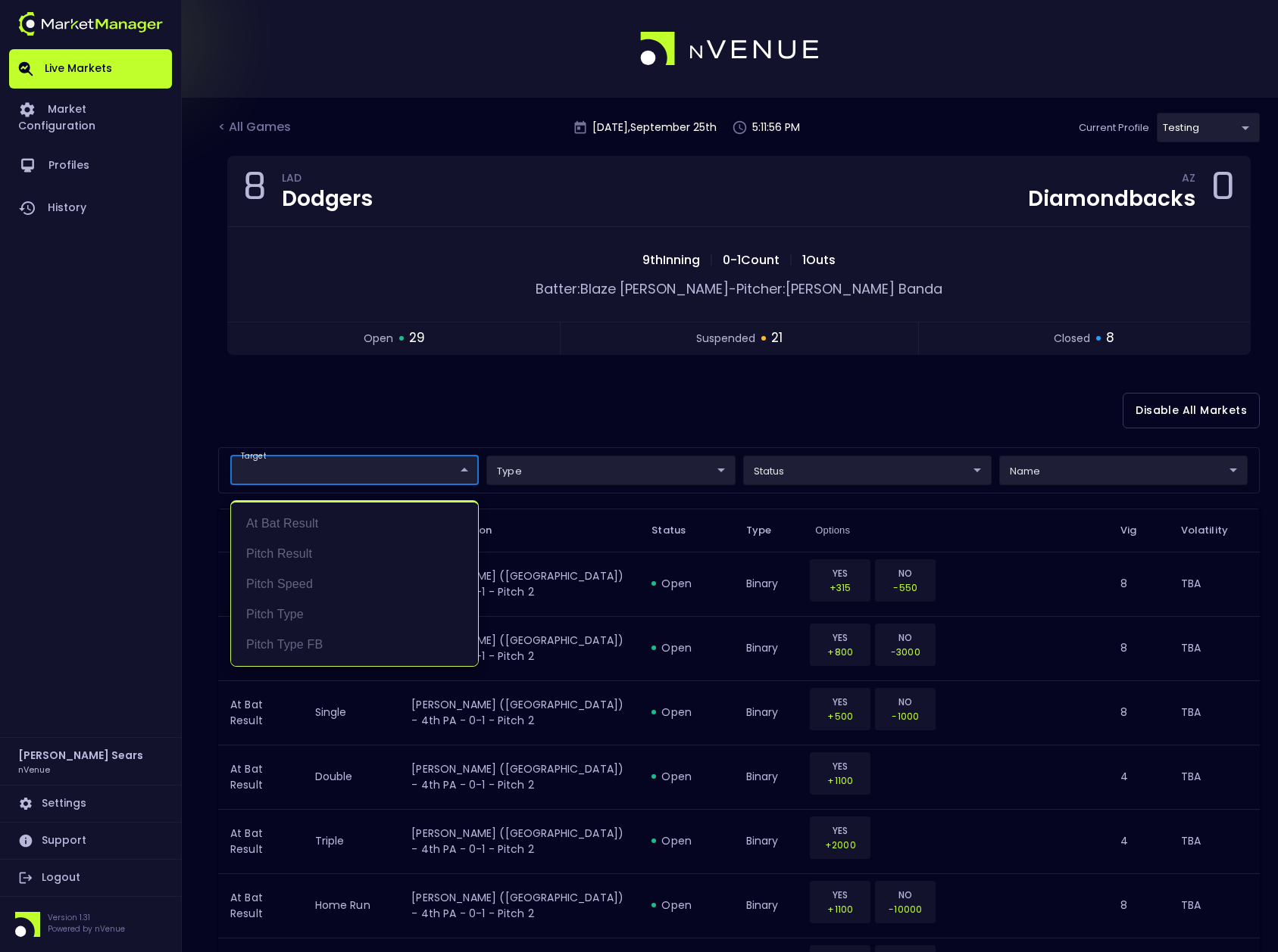
click at [321, 522] on li "At Bat Result" at bounding box center [354, 523] width 246 height 30
type input "At Bat Result"
click at [318, 401] on div at bounding box center [639, 476] width 1278 height 952
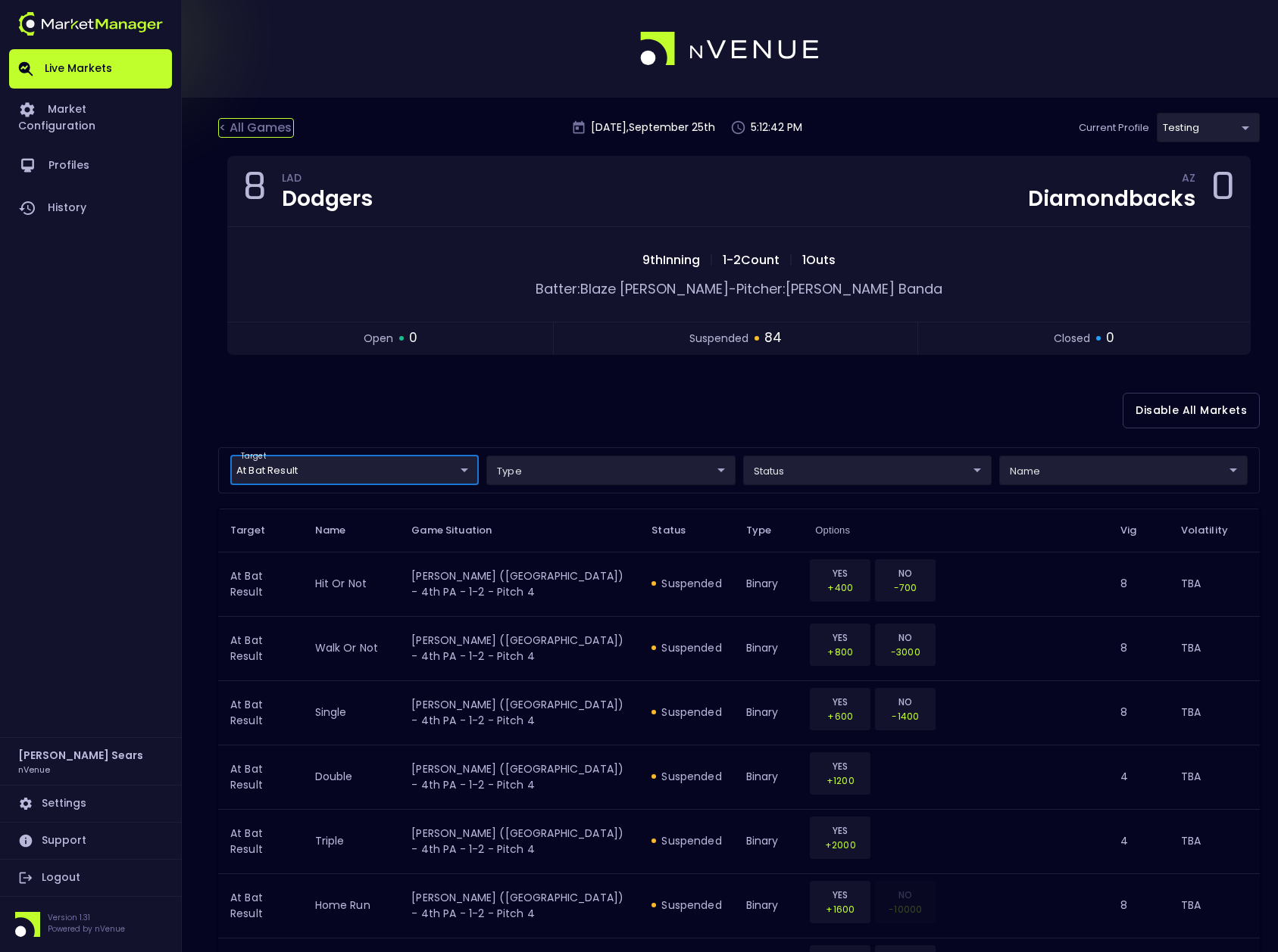
click at [250, 127] on div "< All Games" at bounding box center [255, 128] width 75 height 20
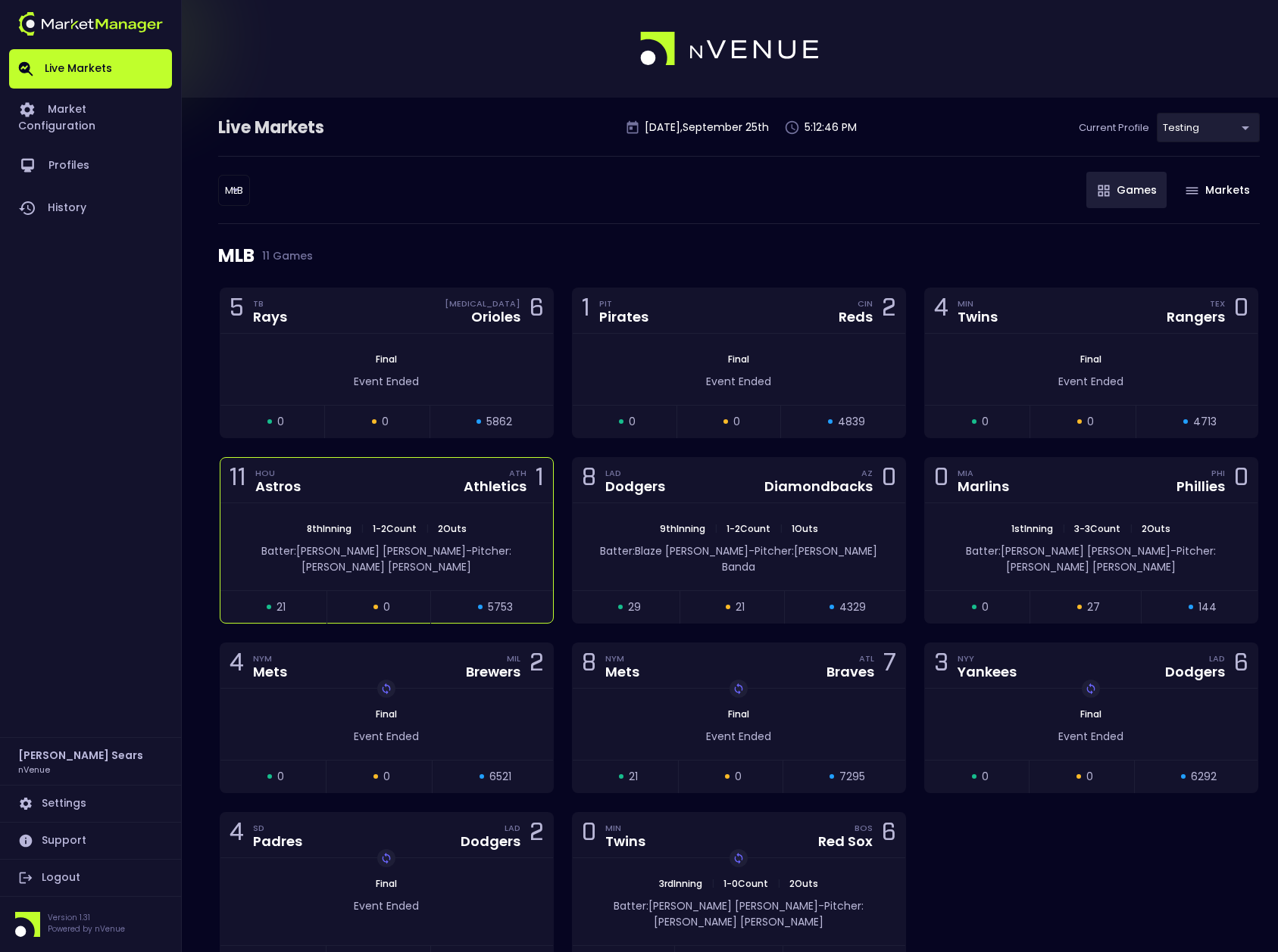
click at [431, 515] on div "8th Inning | 1 - 2 Count | 2 Outs Batter: Taylor Trammell - Pitcher: Scott McGo…" at bounding box center [386, 546] width 332 height 87
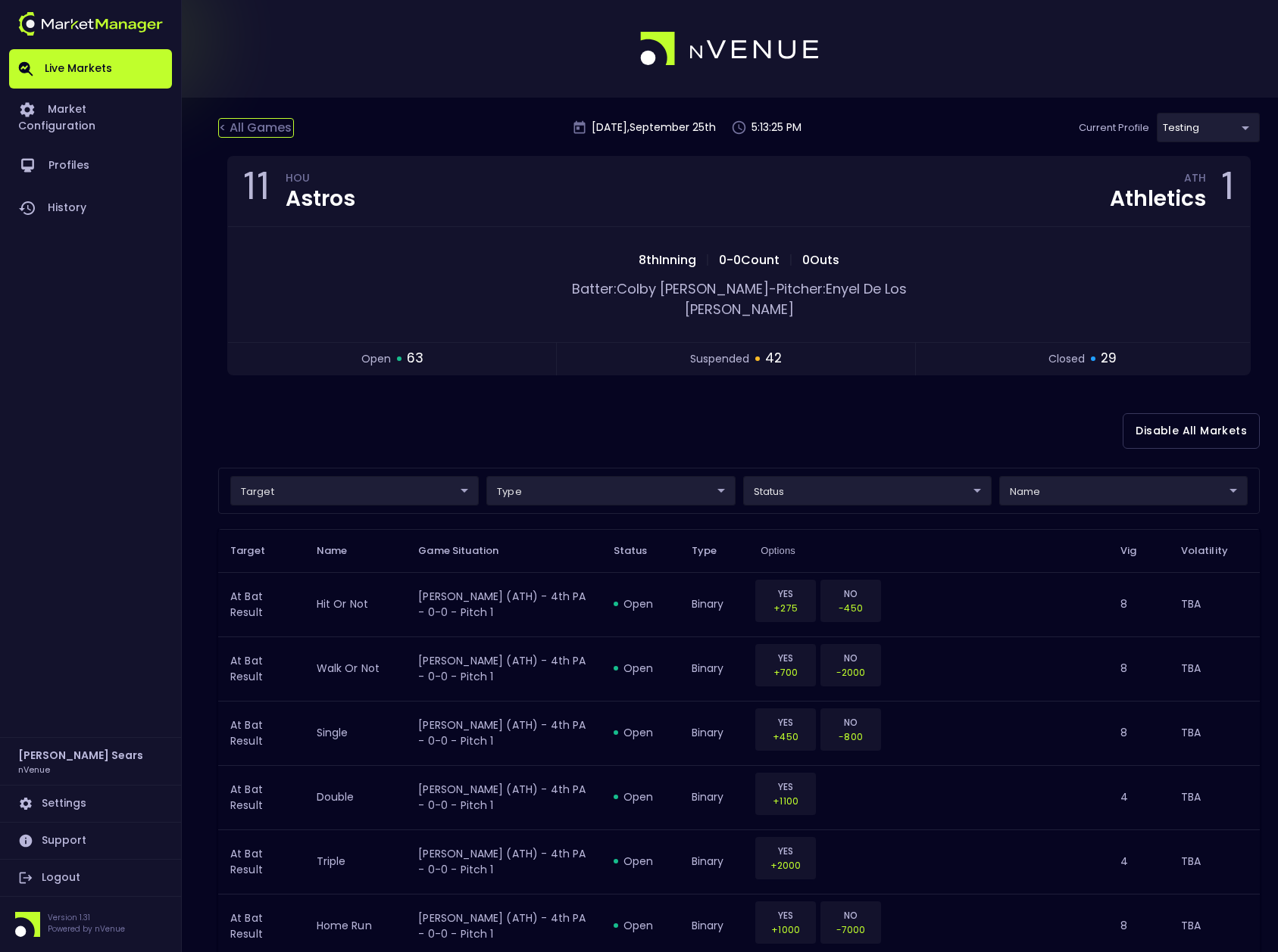
click at [281, 125] on div "< All Games" at bounding box center [255, 128] width 75 height 20
